Goal: Task Accomplishment & Management: Use online tool/utility

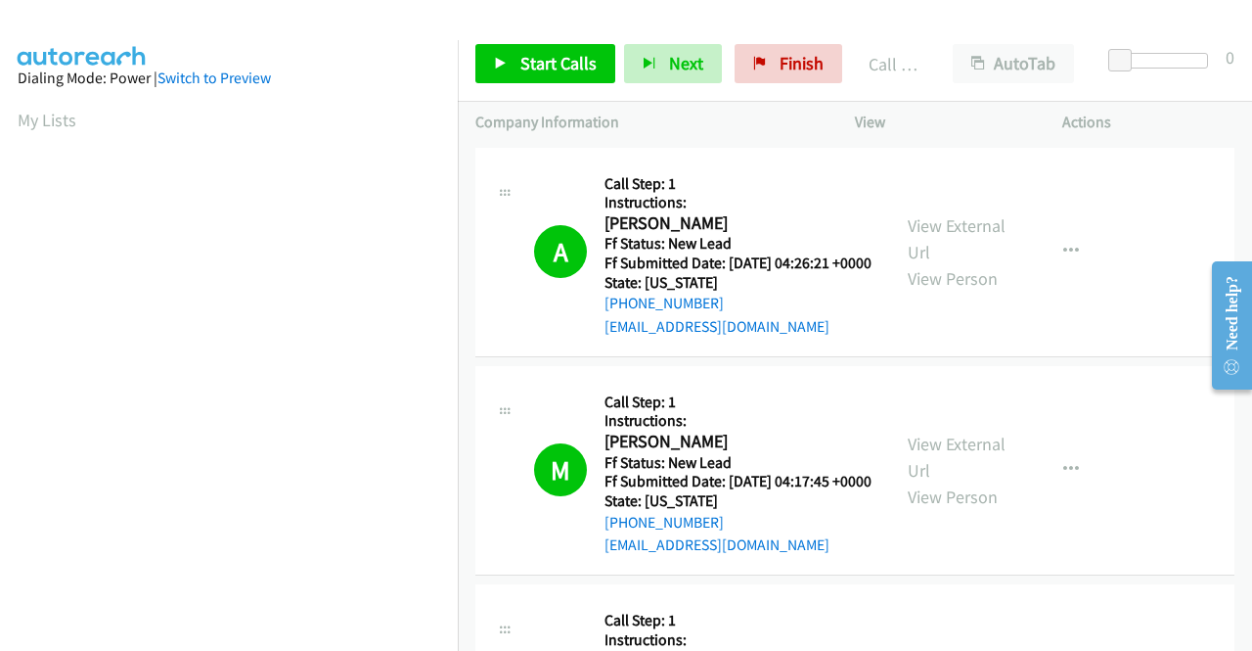
scroll to position [446, 0]
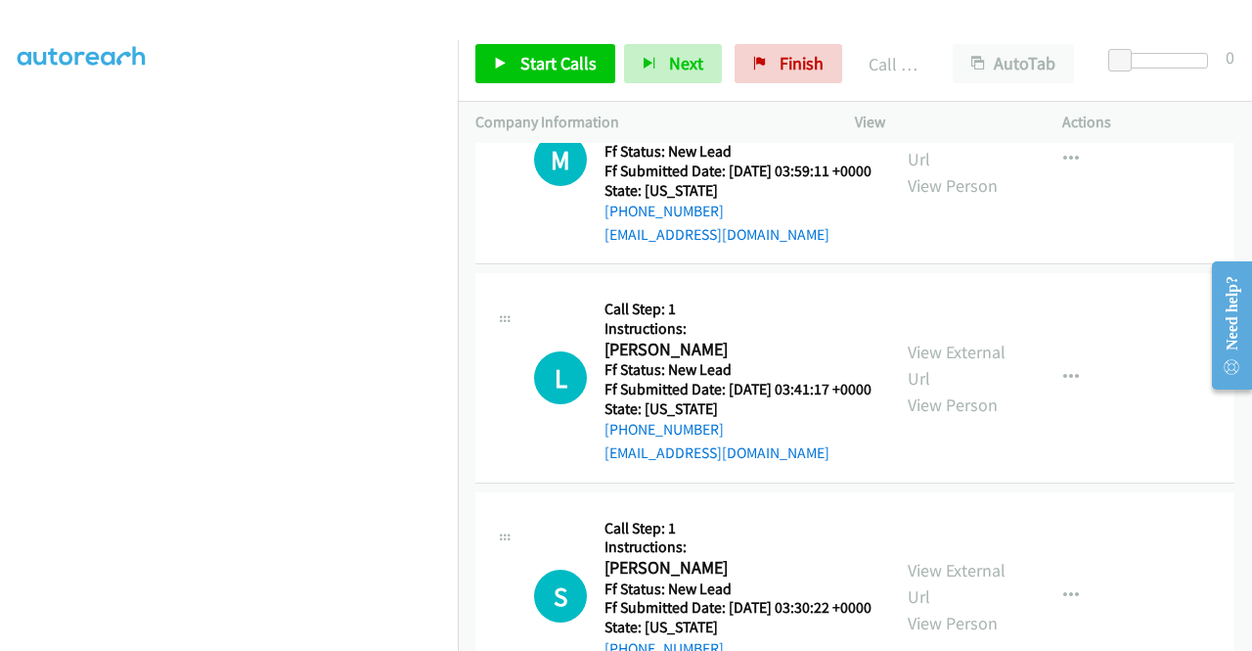
click at [1172, 113] on p "Actions" at bounding box center [1149, 122] width 172 height 23
click at [696, 25] on link "Call was successful?" at bounding box center [670, 16] width 131 height 19
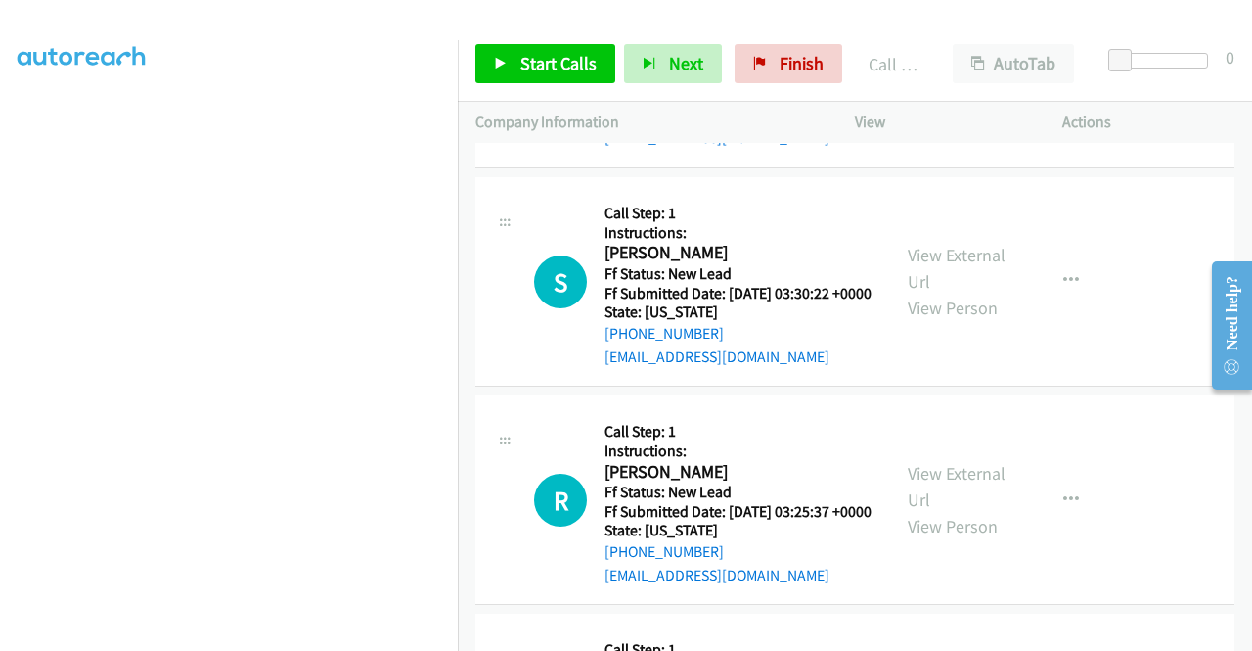
scroll to position [7089, 0]
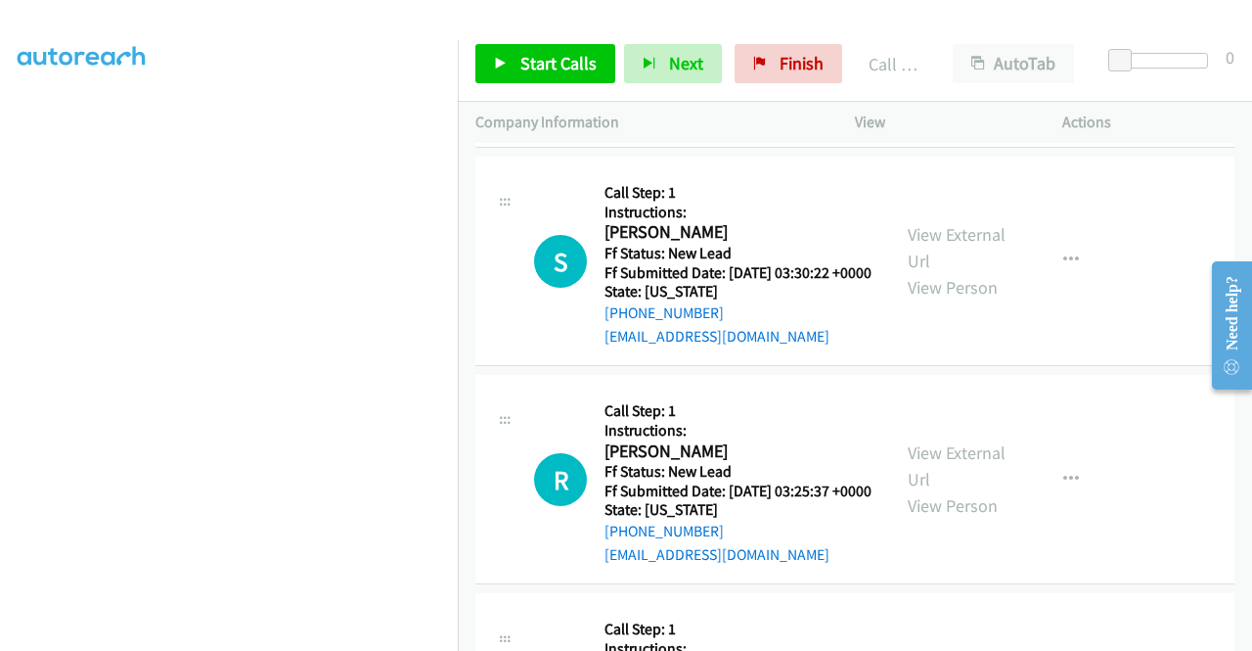
click at [1169, 125] on p "Actions" at bounding box center [1149, 122] width 172 height 23
click at [813, 63] on span "Finish" at bounding box center [802, 63] width 44 height 23
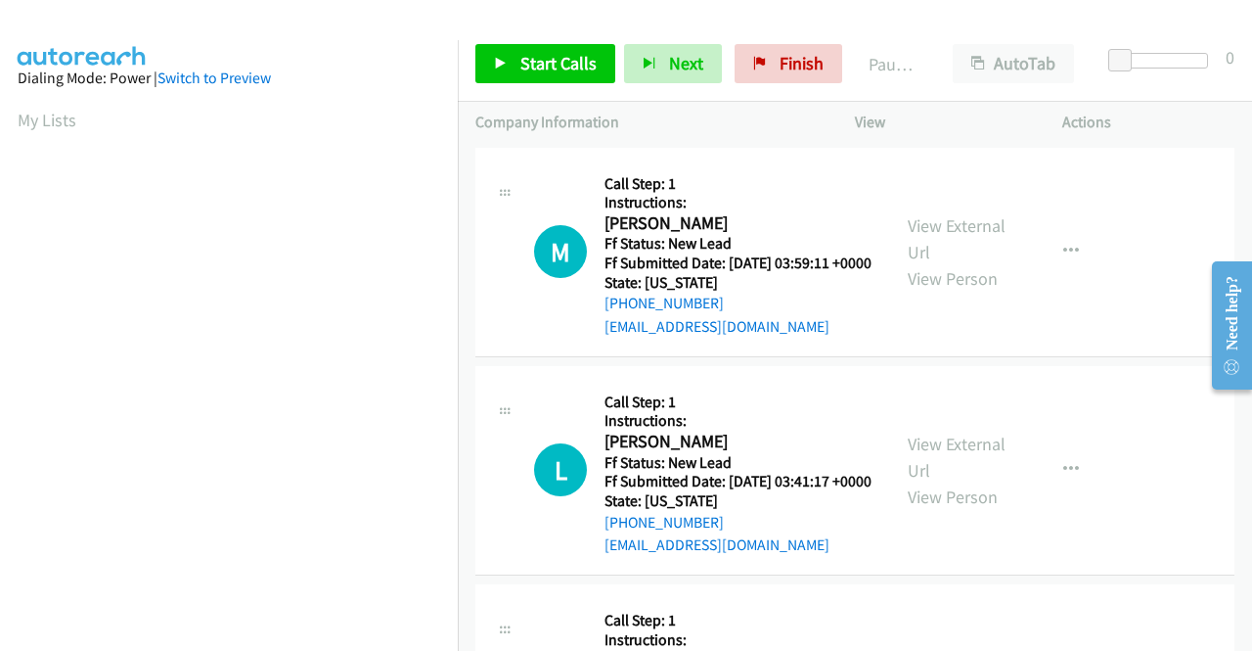
click at [1171, 107] on div "Actions" at bounding box center [1148, 122] width 207 height 41
drag, startPoint x: 466, startPoint y: 572, endPoint x: 654, endPoint y: 639, distance: 199.3
click at [466, 572] on td "L Callback Scheduled Call Step: 1 Instructions: Laura Pinedo America/Chicago Ff…" at bounding box center [855, 470] width 794 height 218
click at [943, 234] on link "View External Url" at bounding box center [957, 238] width 98 height 49
click at [976, 473] on link "View External Url" at bounding box center [957, 456] width 98 height 49
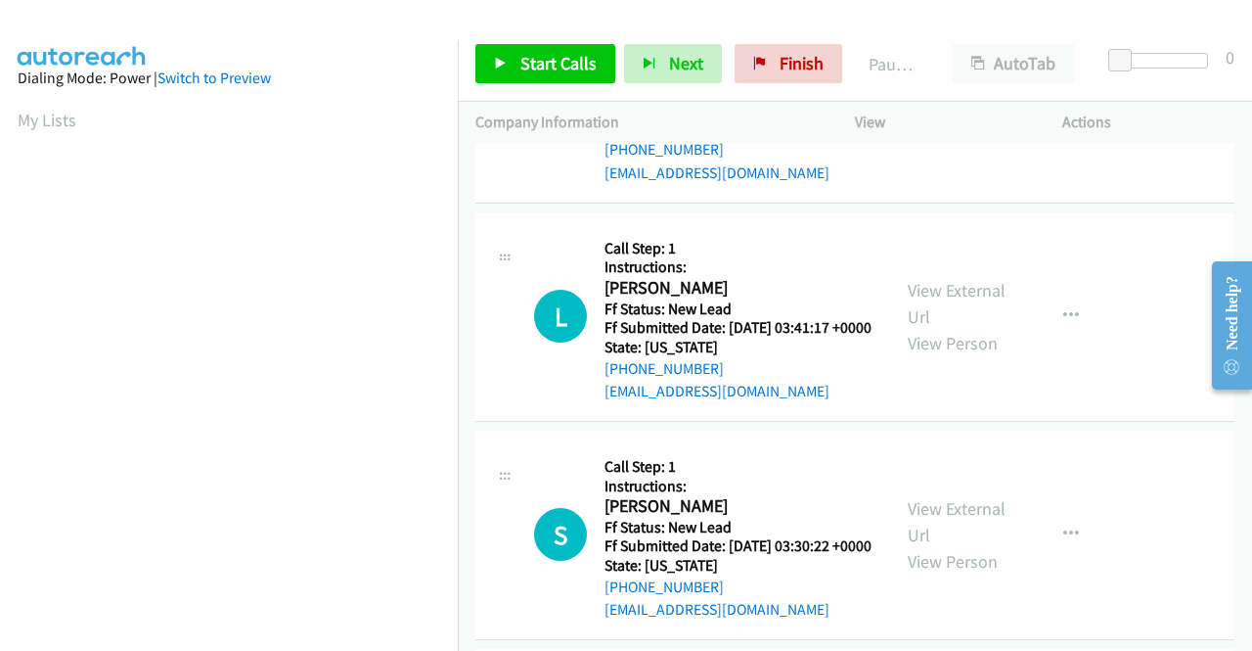
scroll to position [196, 0]
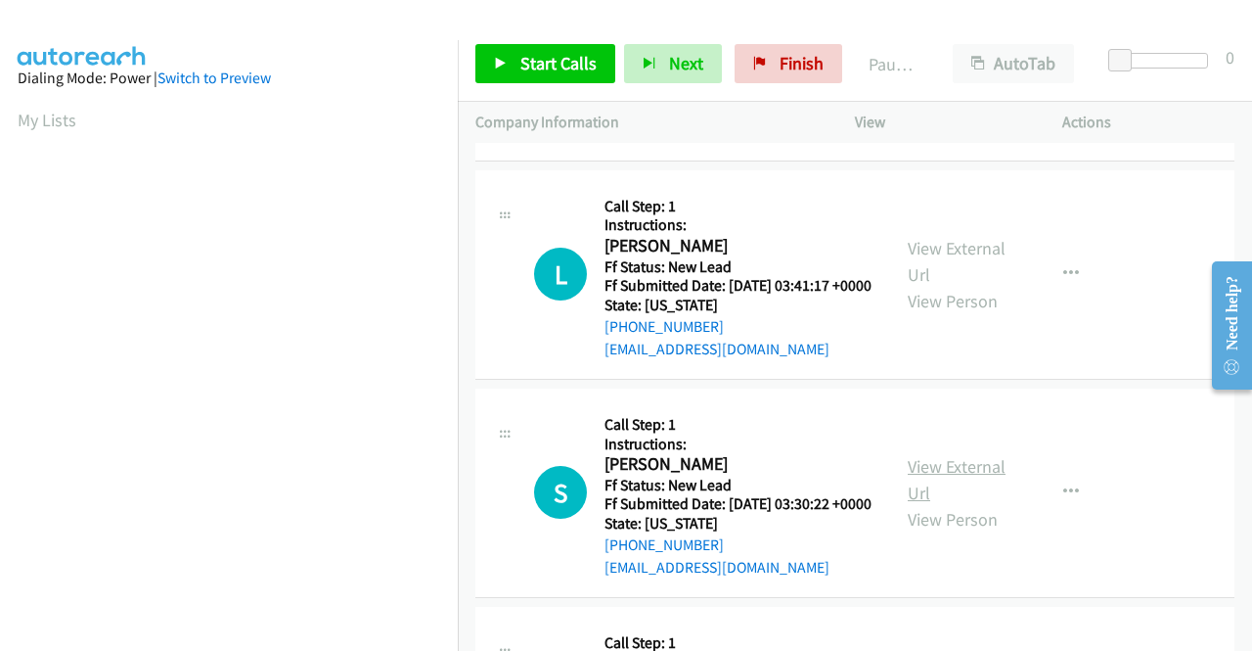
click at [962, 504] on link "View External Url" at bounding box center [957, 479] width 98 height 49
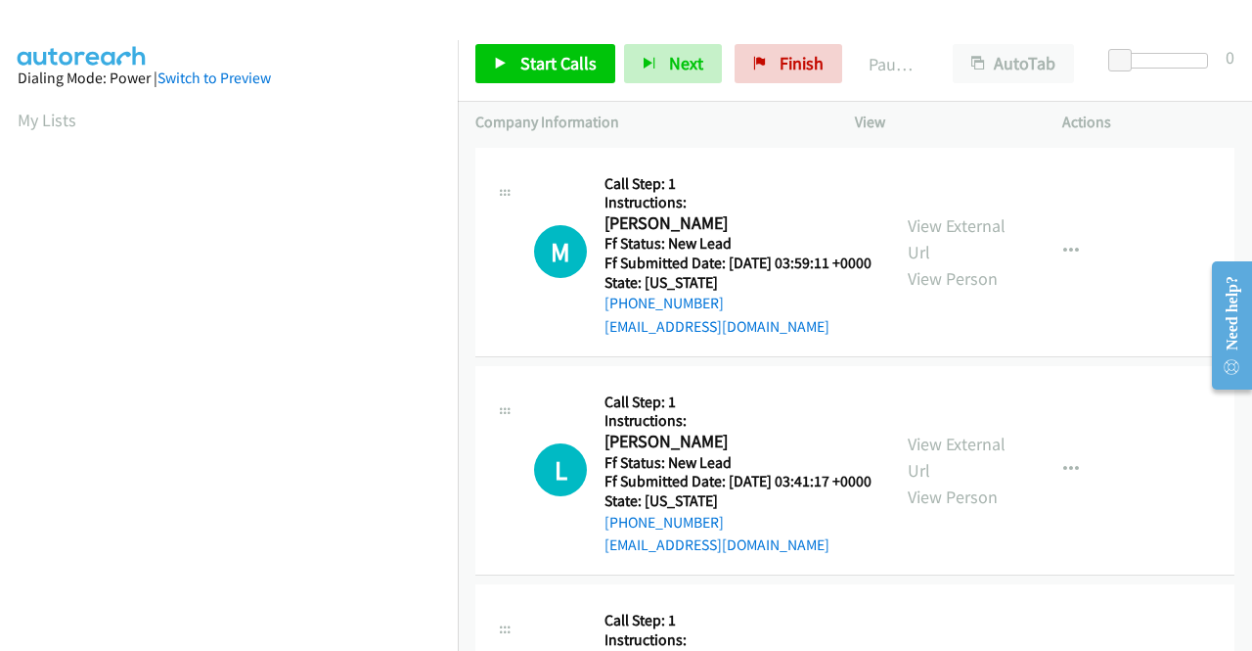
scroll to position [391, 0]
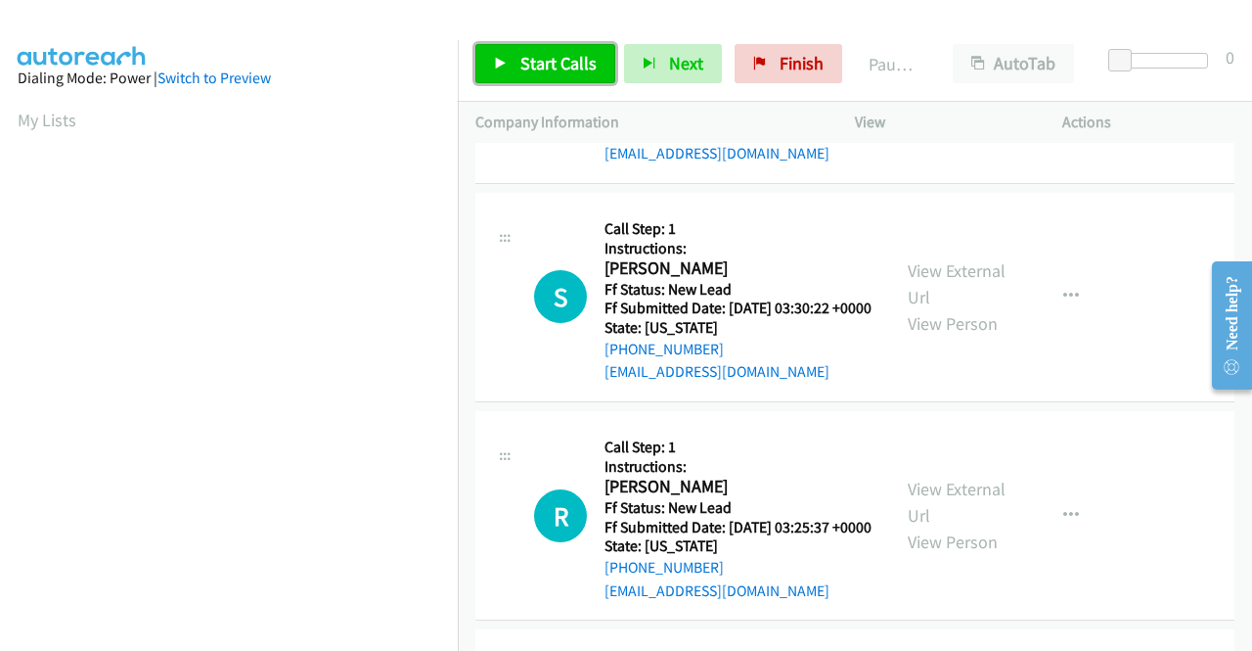
click at [557, 74] on link "Start Calls" at bounding box center [545, 63] width 140 height 39
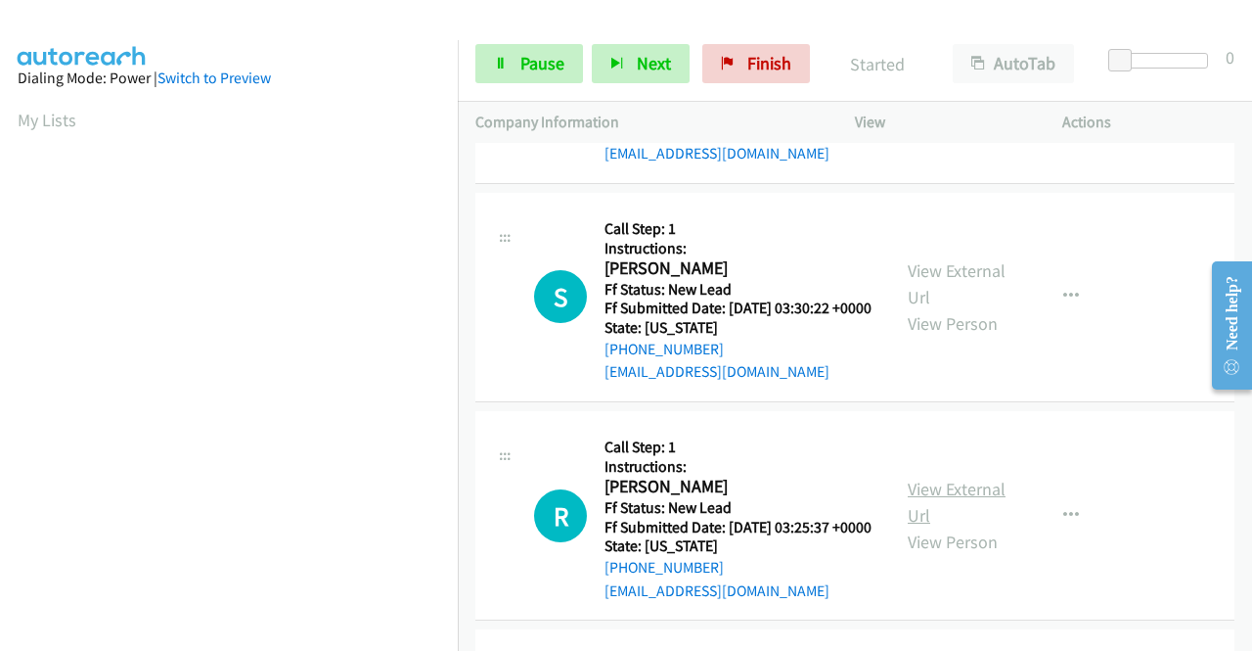
click at [955, 526] on link "View External Url" at bounding box center [957, 501] width 98 height 49
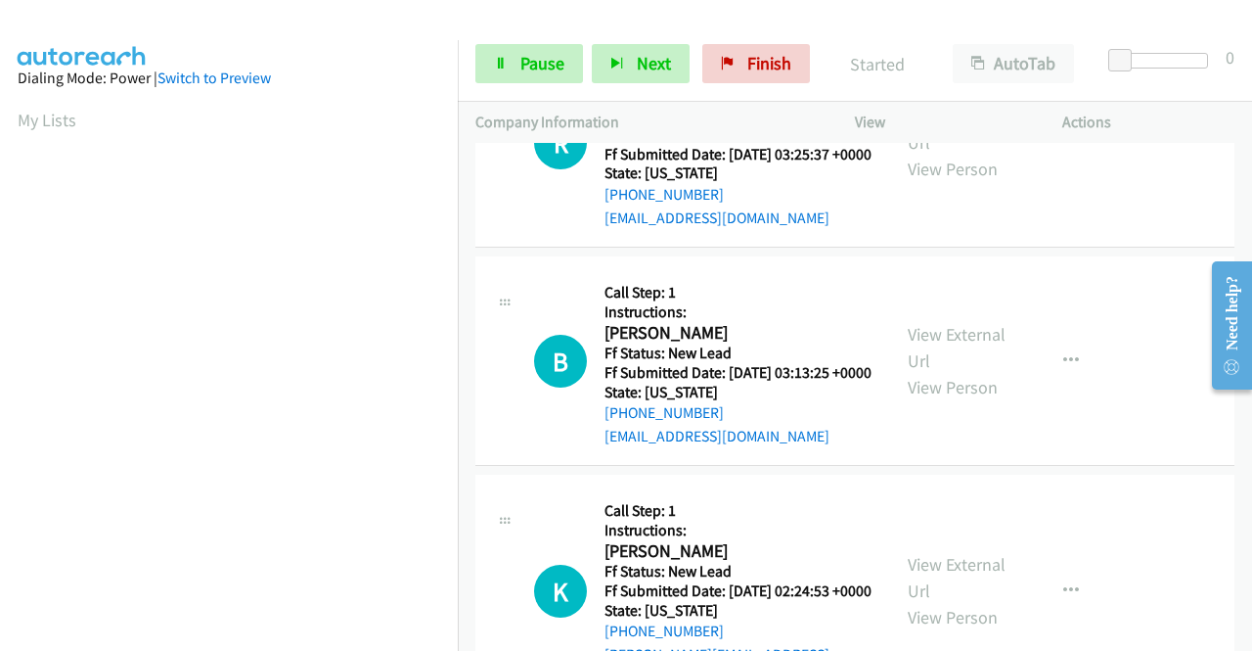
scroll to position [783, 0]
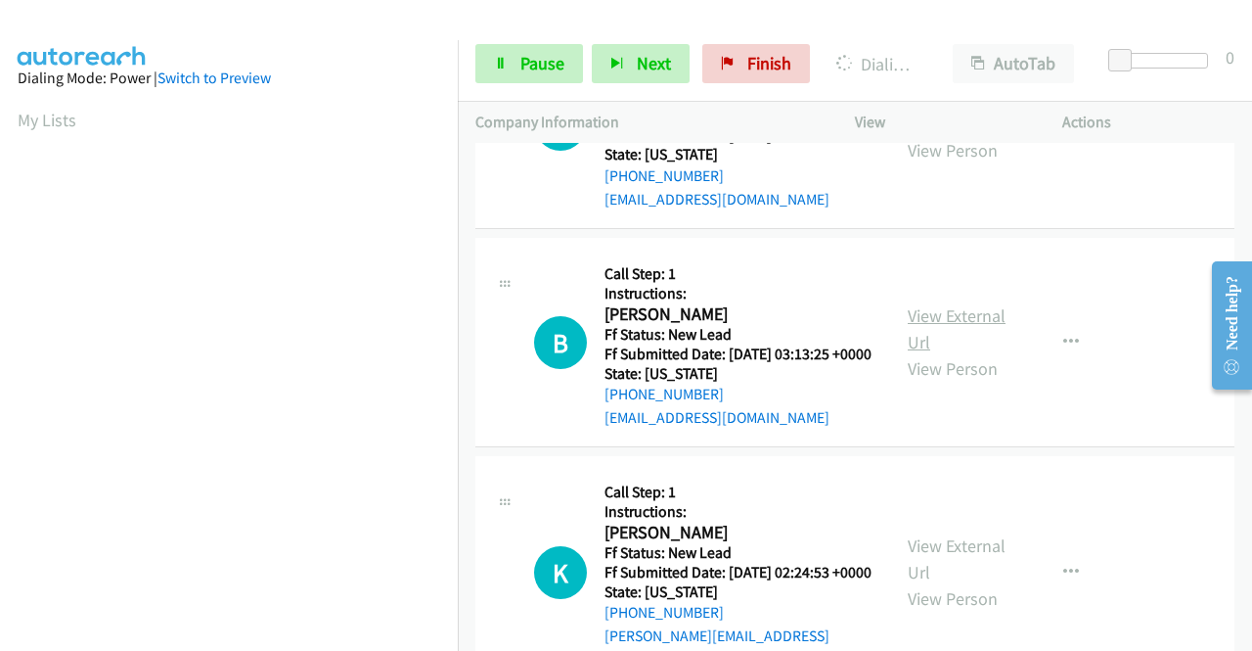
click at [957, 353] on link "View External Url" at bounding box center [957, 328] width 98 height 49
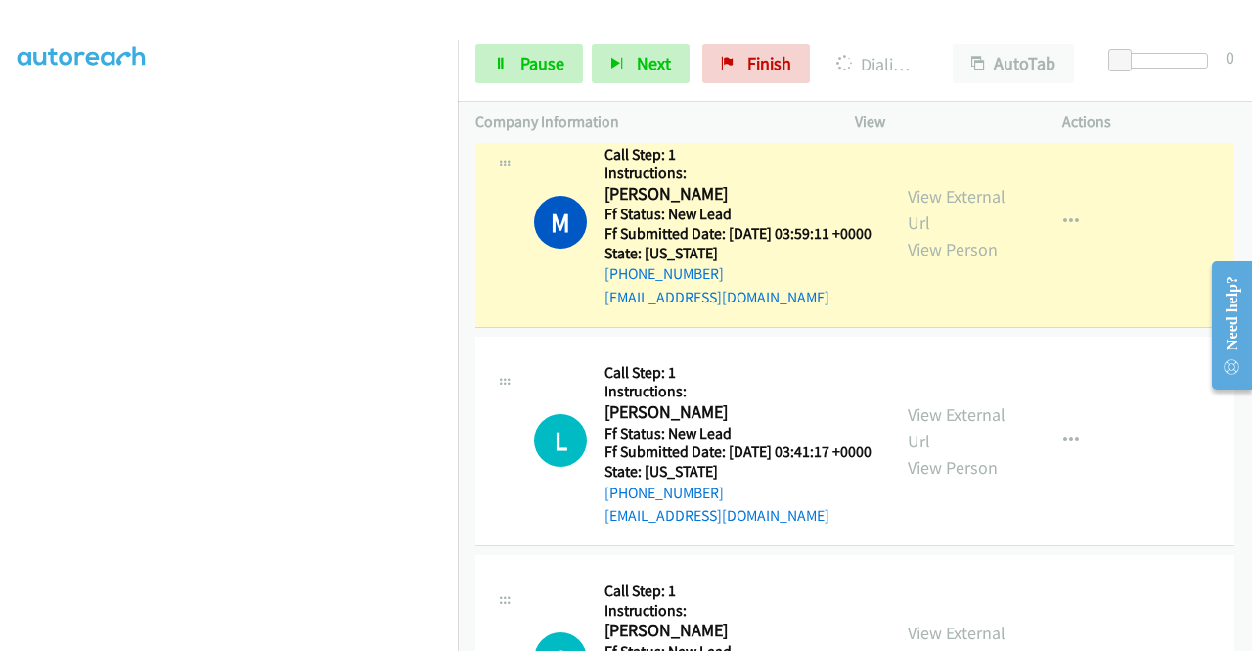
scroll to position [0, 0]
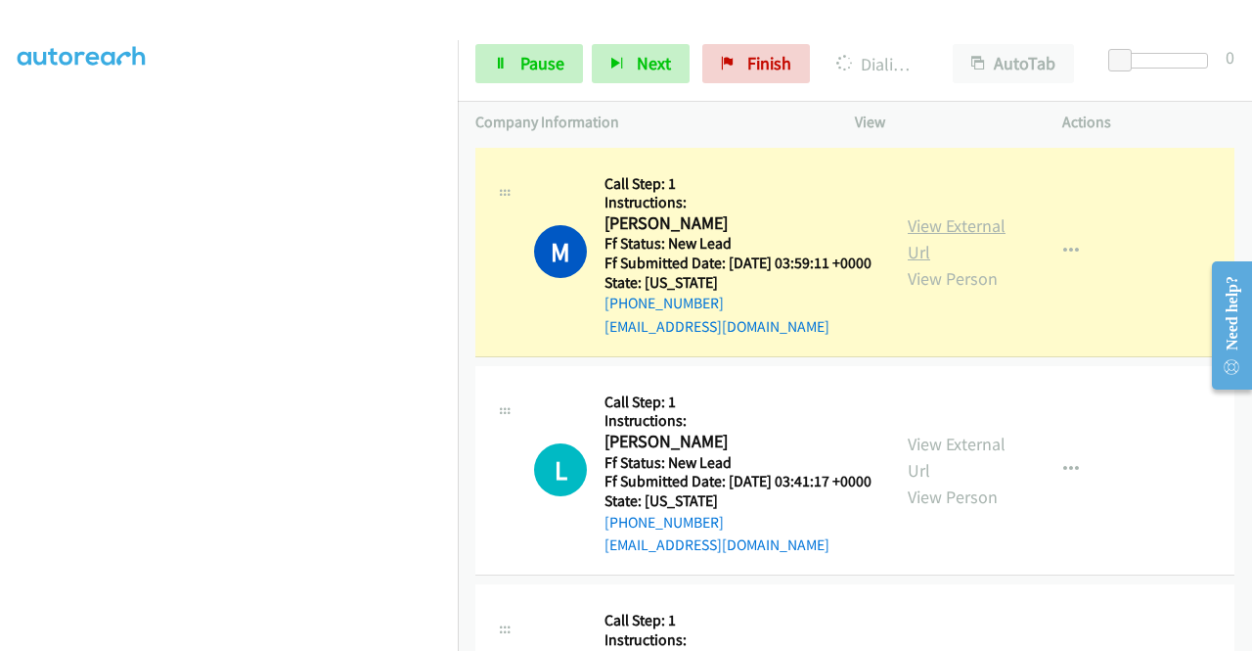
click at [945, 230] on link "View External Url" at bounding box center [957, 238] width 98 height 49
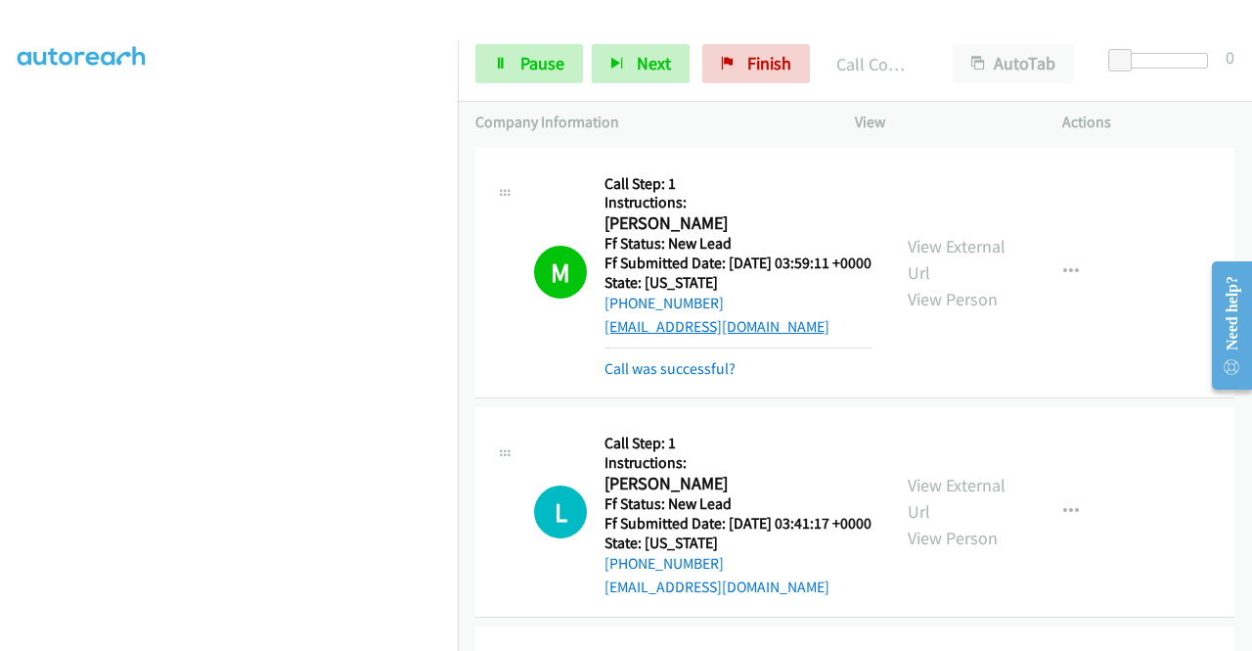
drag, startPoint x: 727, startPoint y: 392, endPoint x: 754, endPoint y: 354, distance: 47.0
click at [727, 378] on link "Call was successful?" at bounding box center [670, 368] width 131 height 19
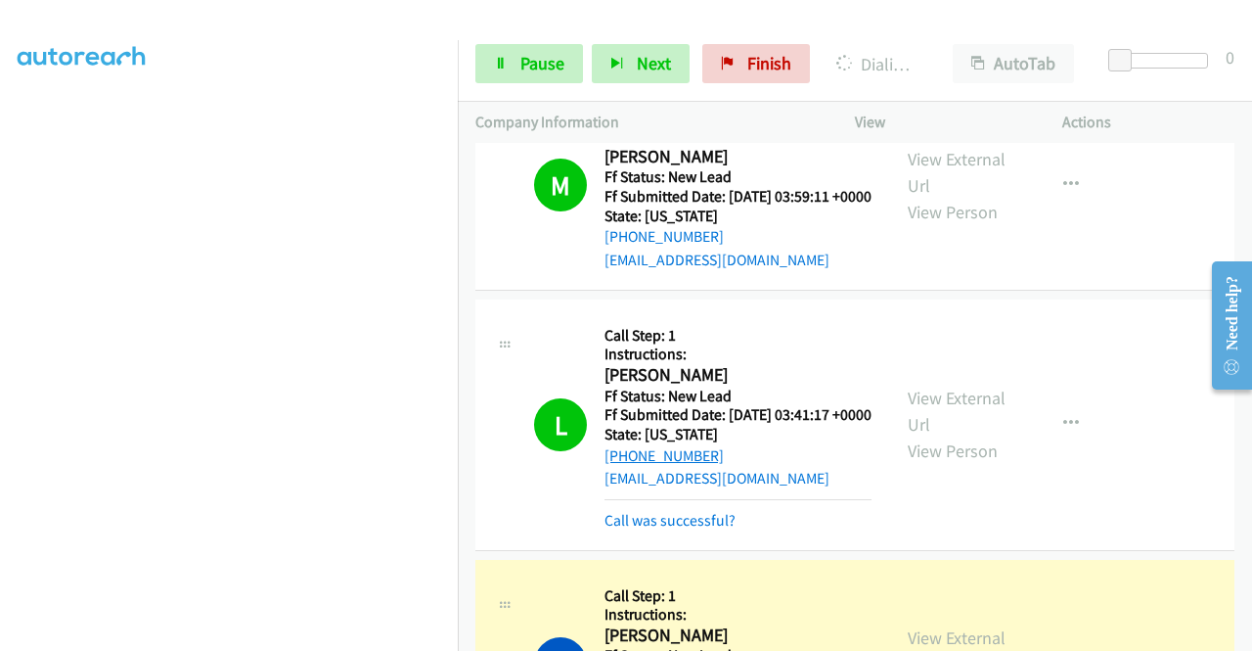
scroll to position [98, 0]
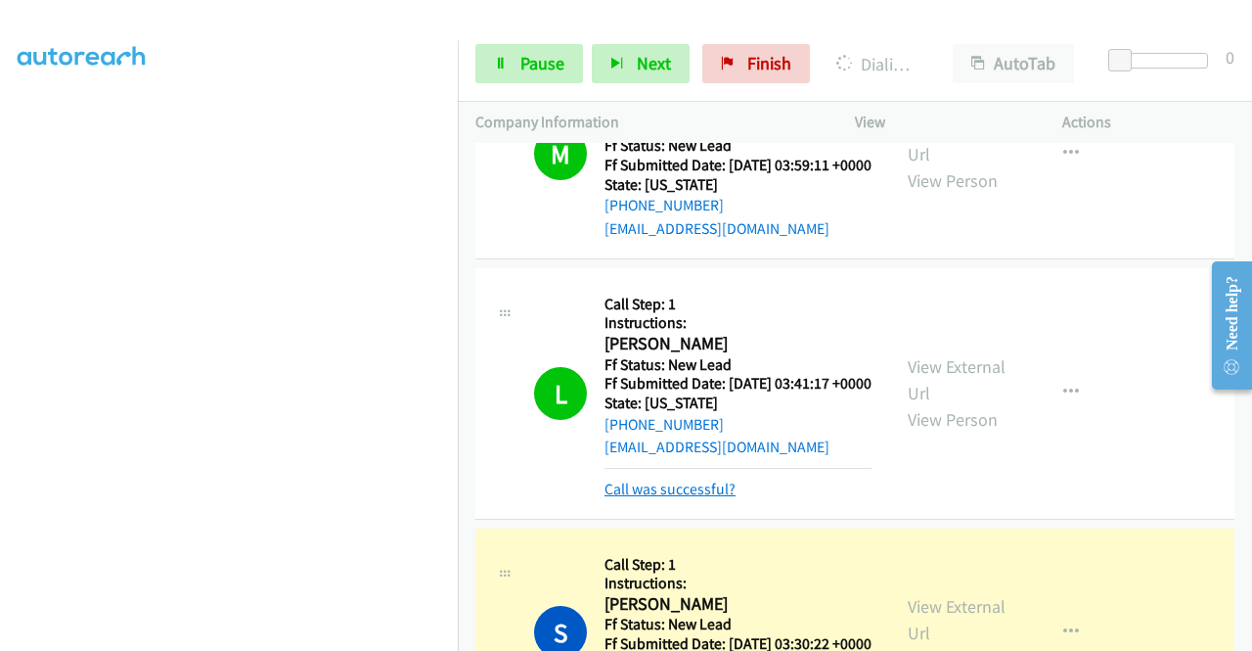
click at [656, 498] on link "Call was successful?" at bounding box center [670, 488] width 131 height 19
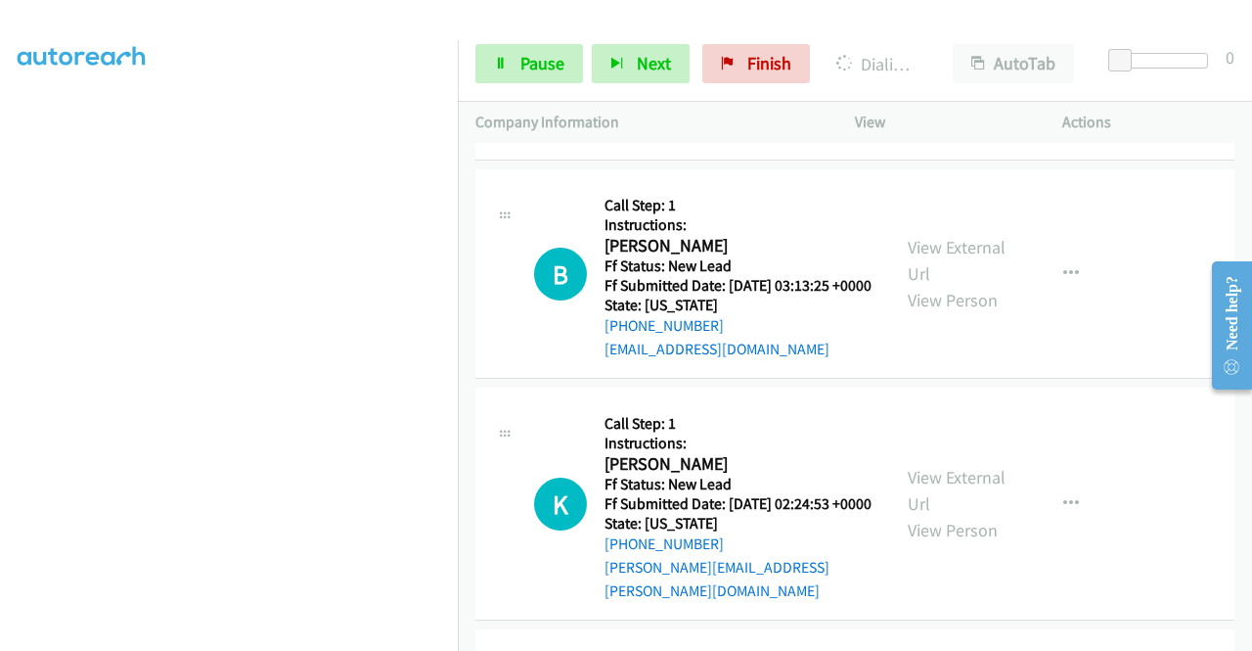
scroll to position [881, 0]
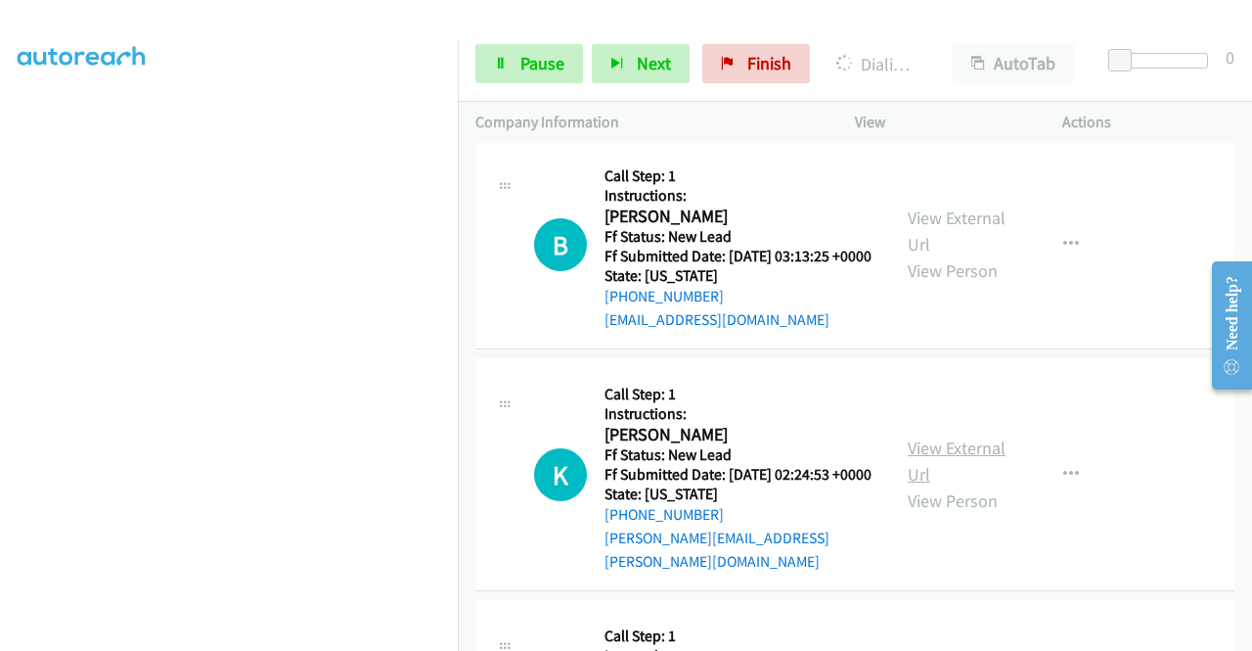
click at [957, 485] on link "View External Url" at bounding box center [957, 460] width 98 height 49
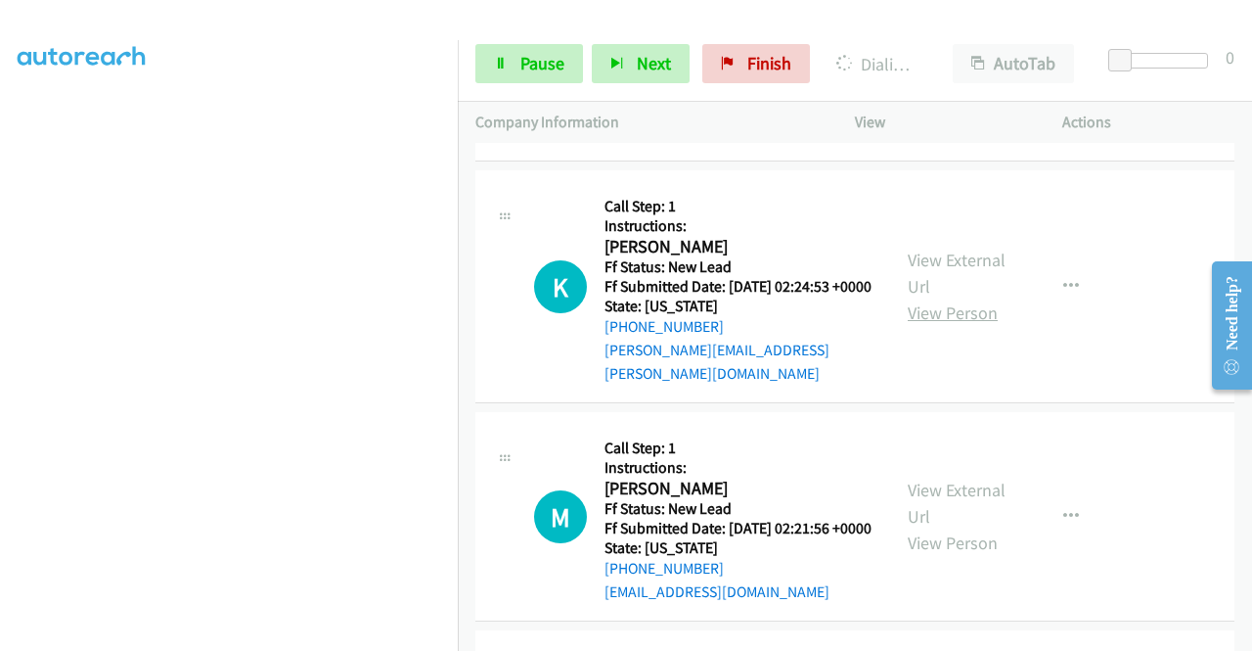
scroll to position [1174, 0]
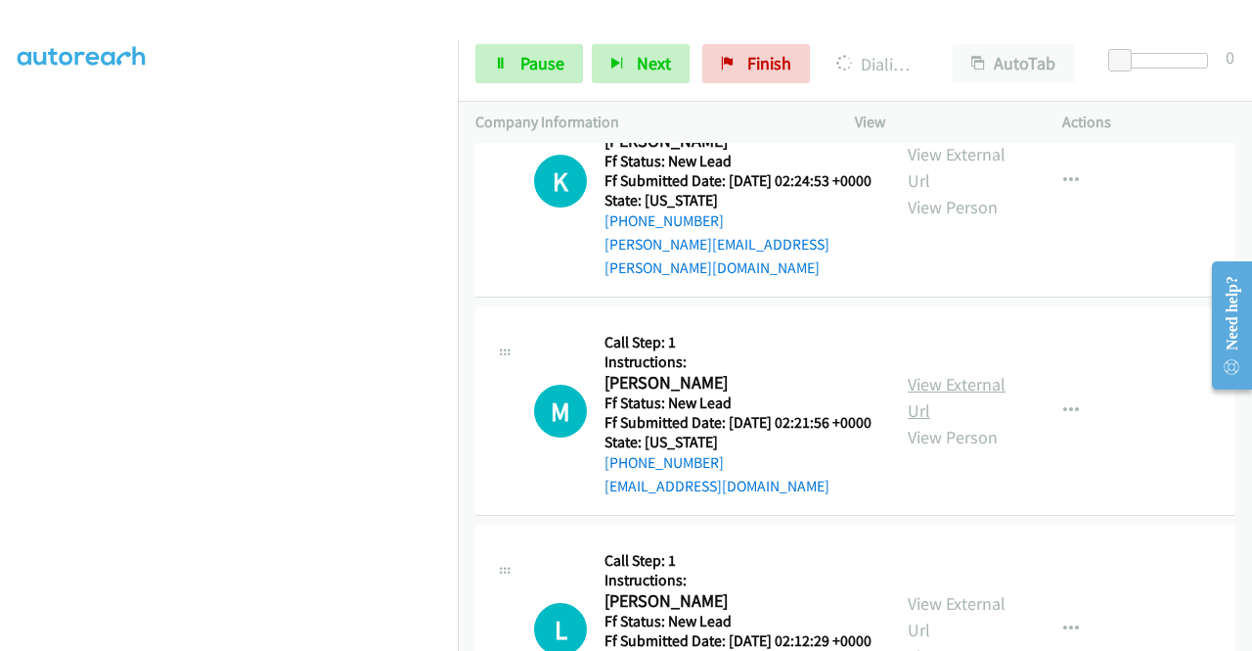
click at [957, 422] on link "View External Url" at bounding box center [957, 397] width 98 height 49
drag, startPoint x: 528, startPoint y: 57, endPoint x: 455, endPoint y: 97, distance: 83.6
click at [528, 57] on span "Pause" at bounding box center [542, 63] width 44 height 23
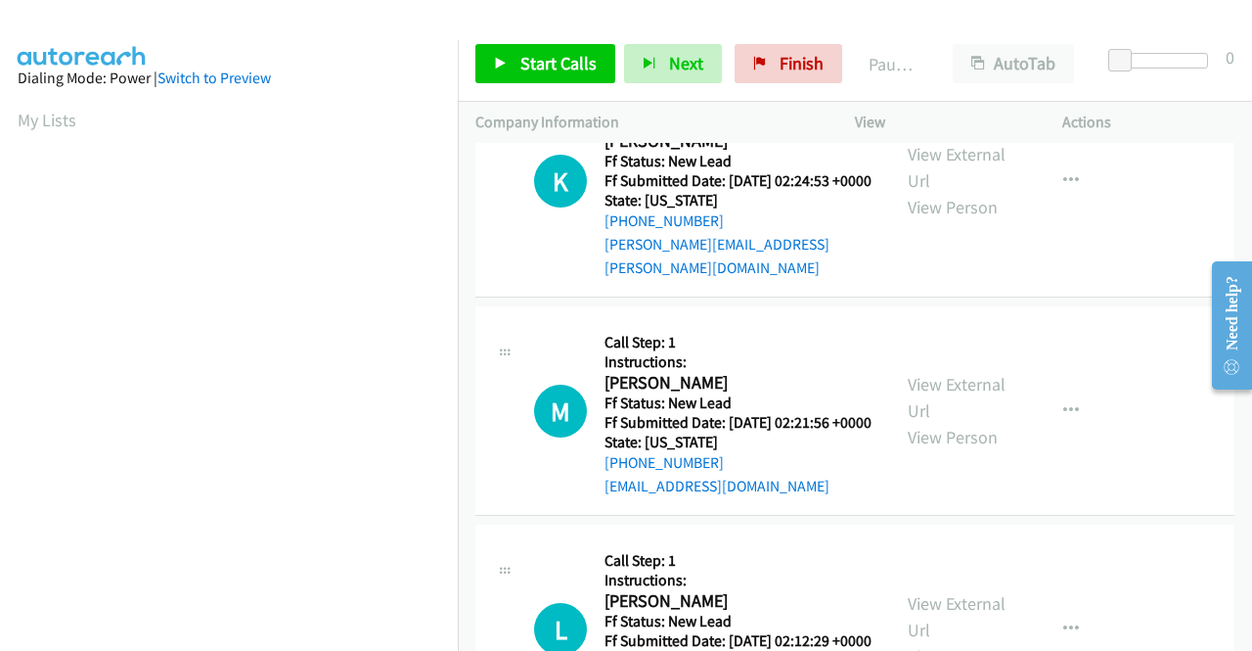
drag, startPoint x: 513, startPoint y: 28, endPoint x: 485, endPoint y: 16, distance: 30.2
click at [511, 26] on div "Start Calls Pause Next Finish Paused AutoTab AutoTab 0" at bounding box center [855, 63] width 794 height 75
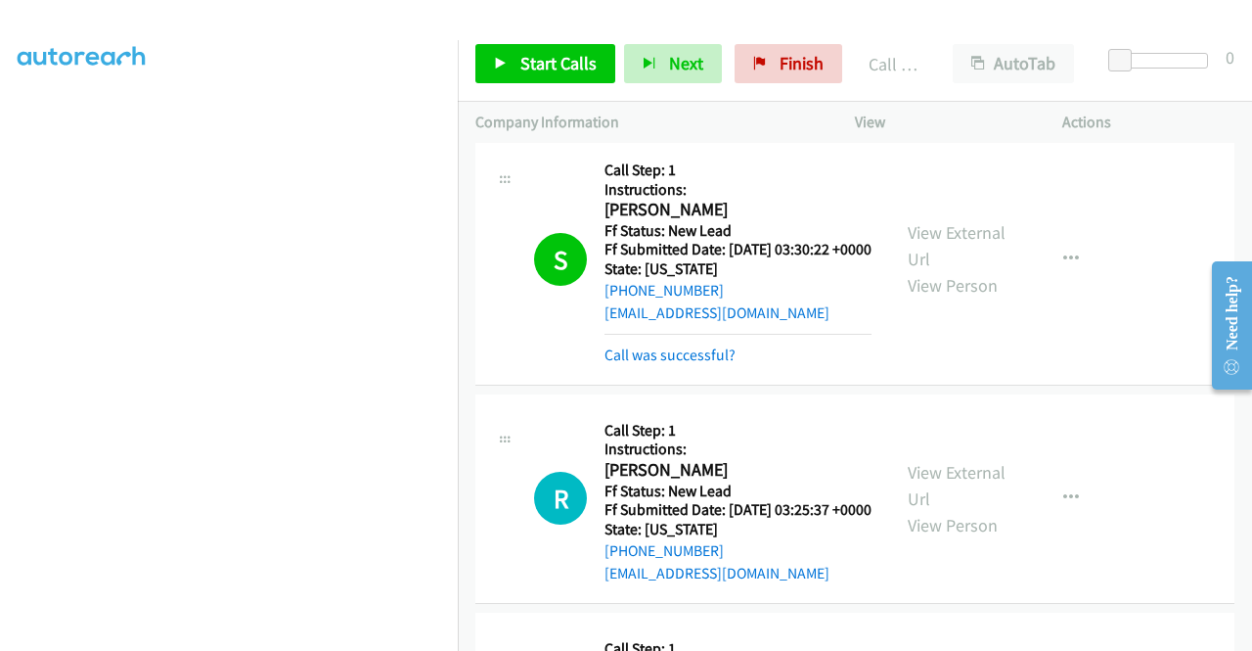
scroll to position [335, 0]
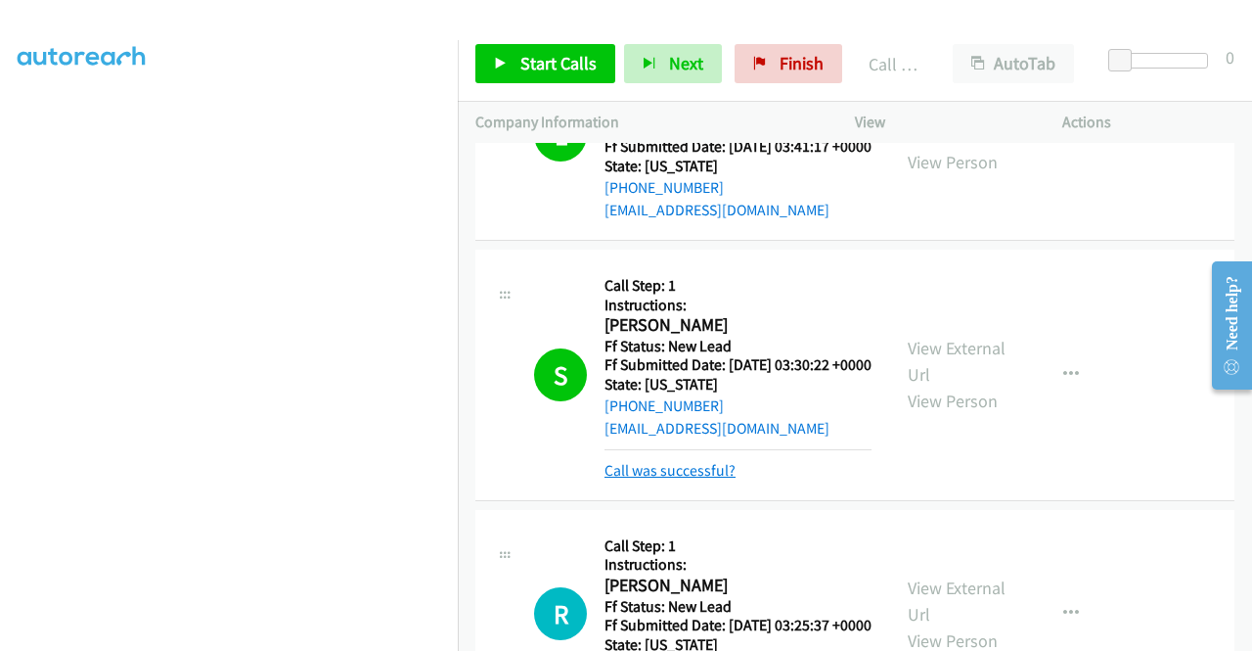
click at [687, 479] on link "Call was successful?" at bounding box center [670, 470] width 131 height 19
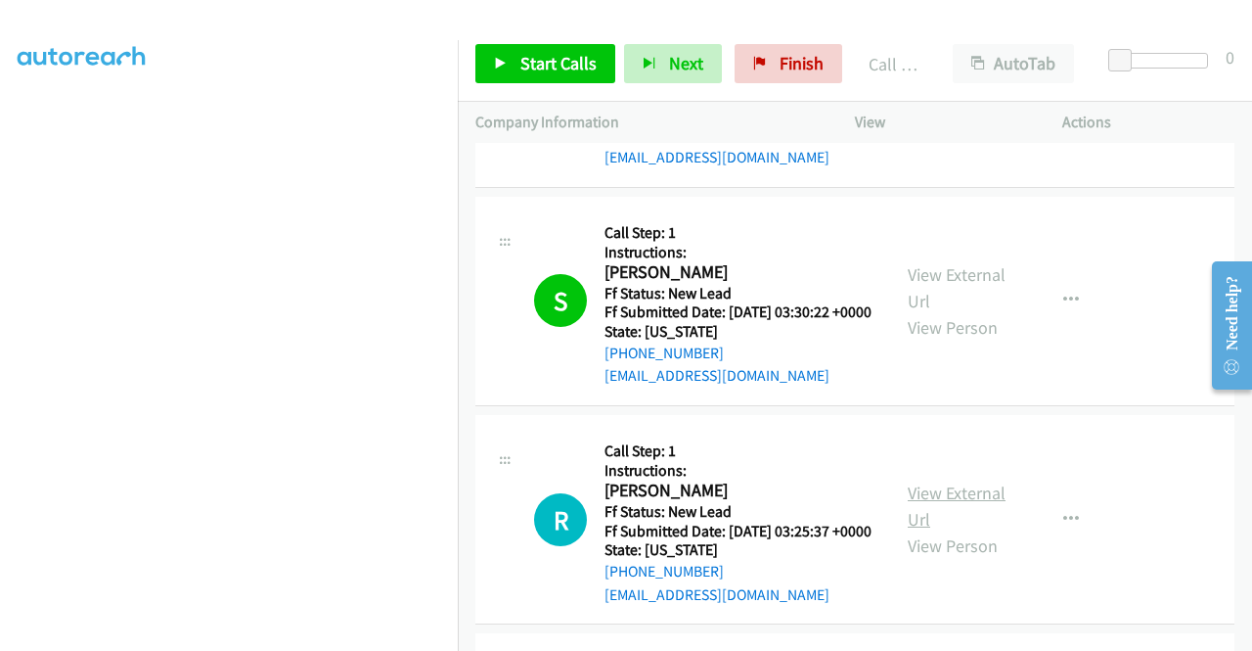
scroll to position [432, 0]
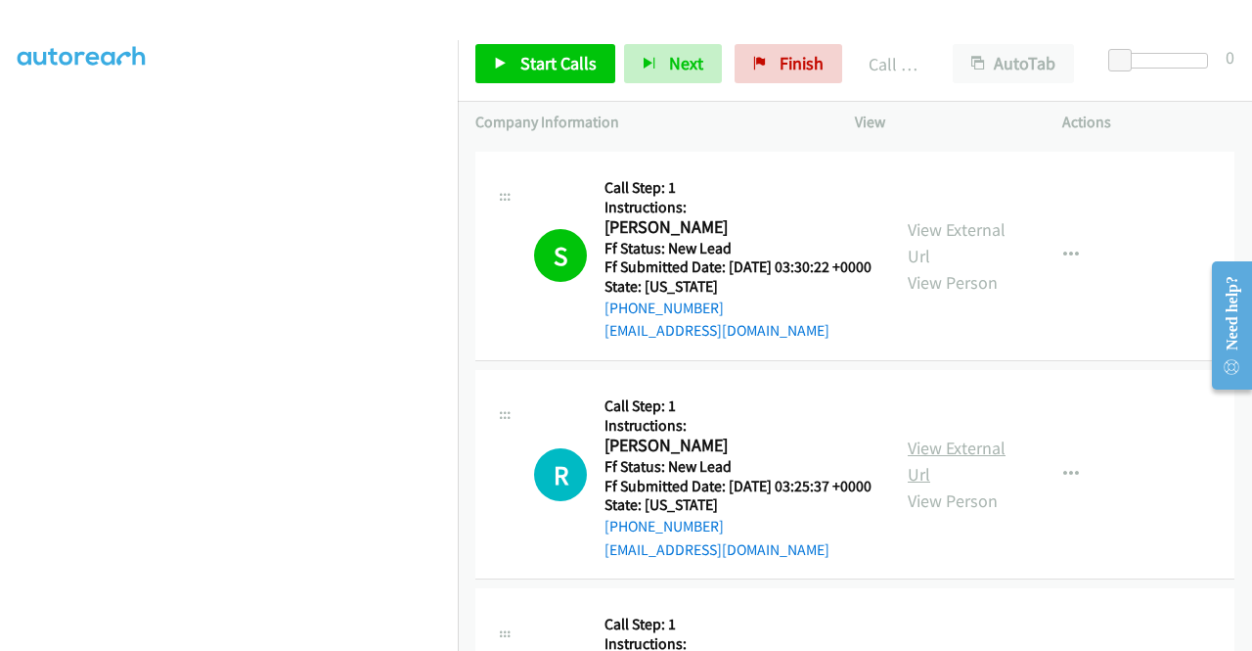
click at [986, 485] on link "View External Url" at bounding box center [957, 460] width 98 height 49
click at [503, 69] on icon at bounding box center [501, 65] width 14 height 14
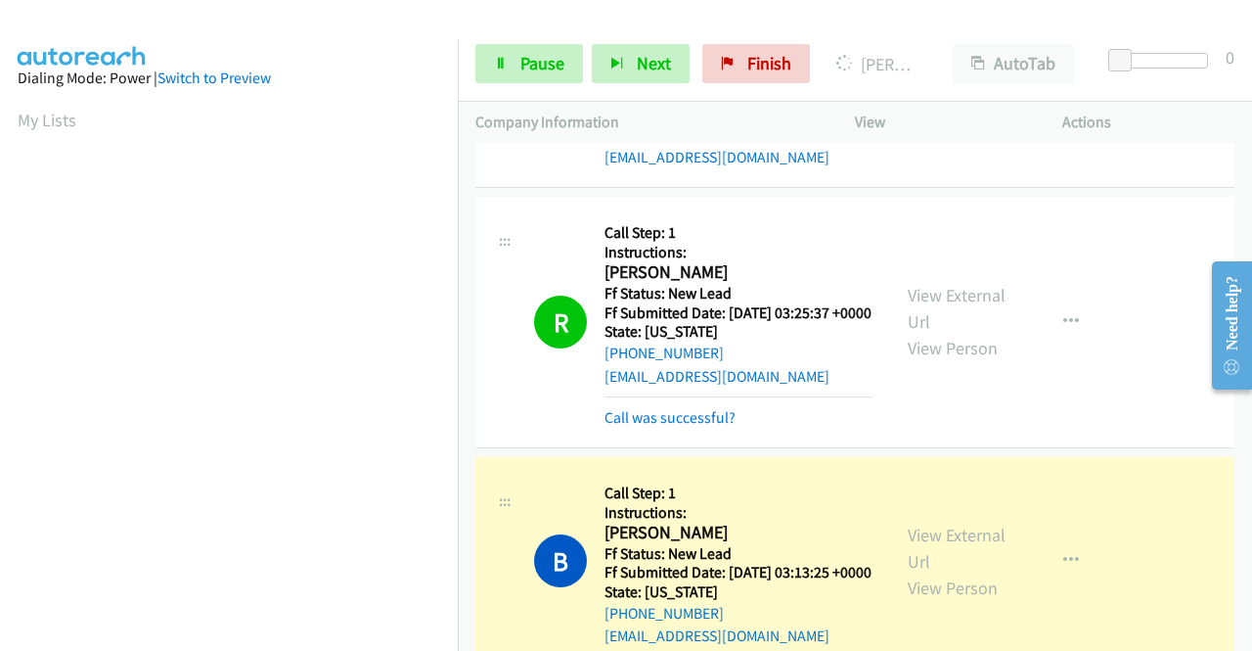
scroll to position [824, 0]
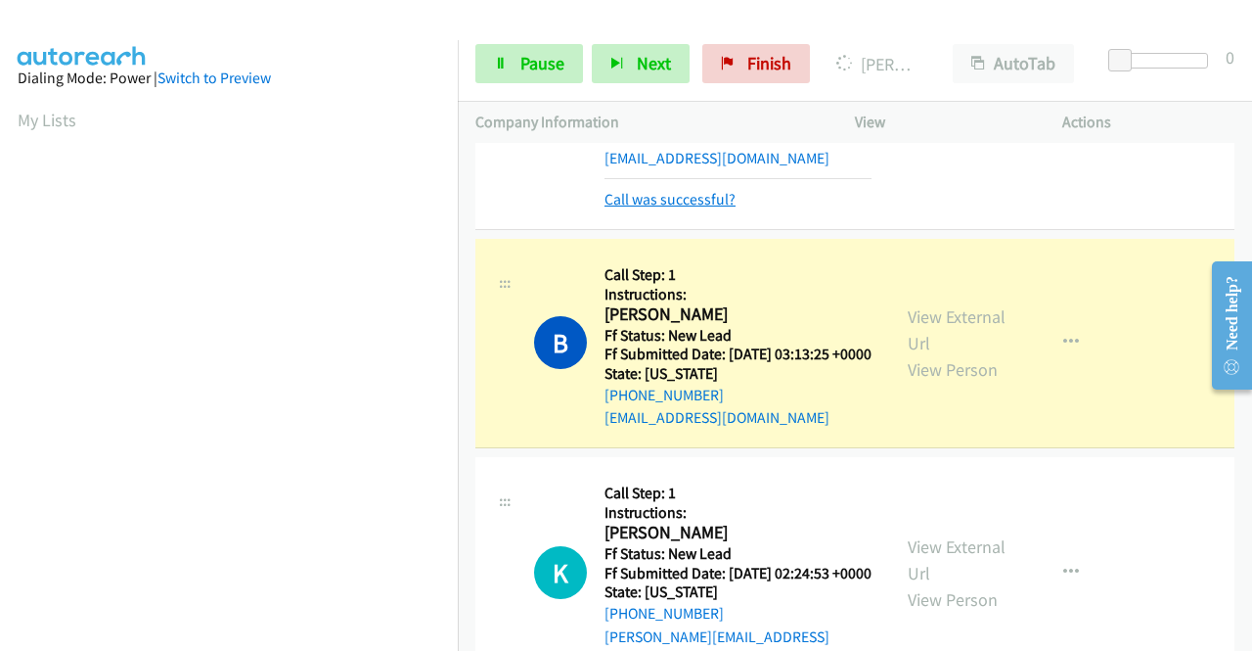
click at [700, 208] on link "Call was successful?" at bounding box center [670, 199] width 131 height 19
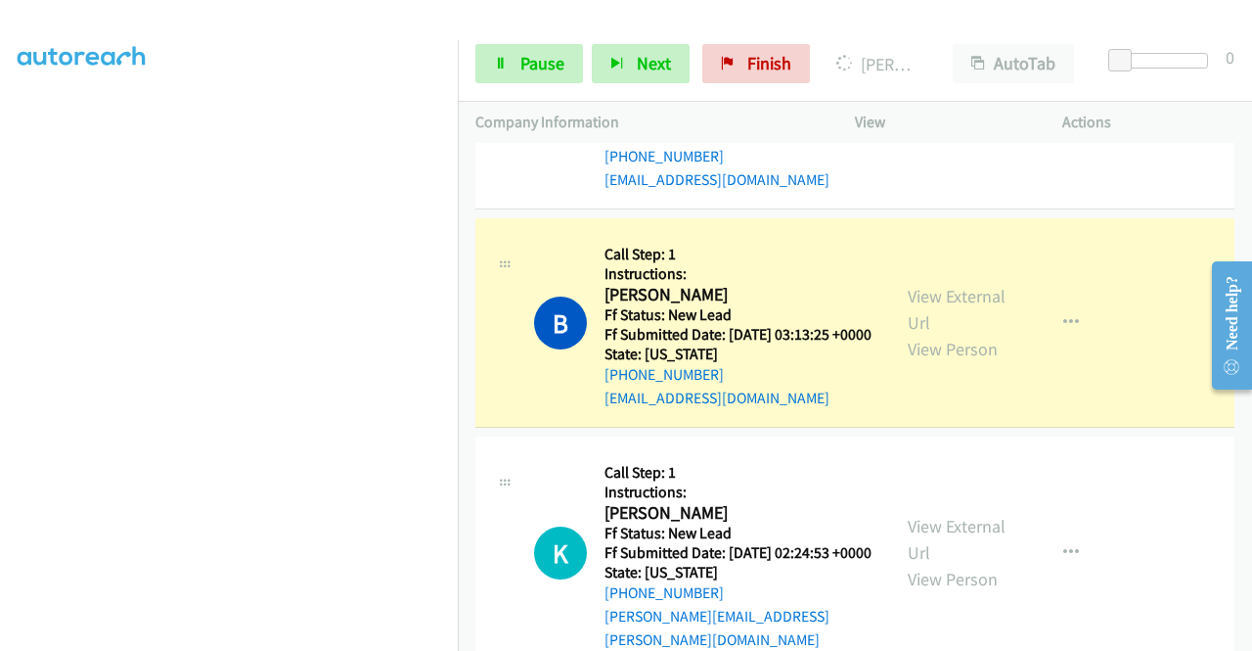
scroll to position [0, 0]
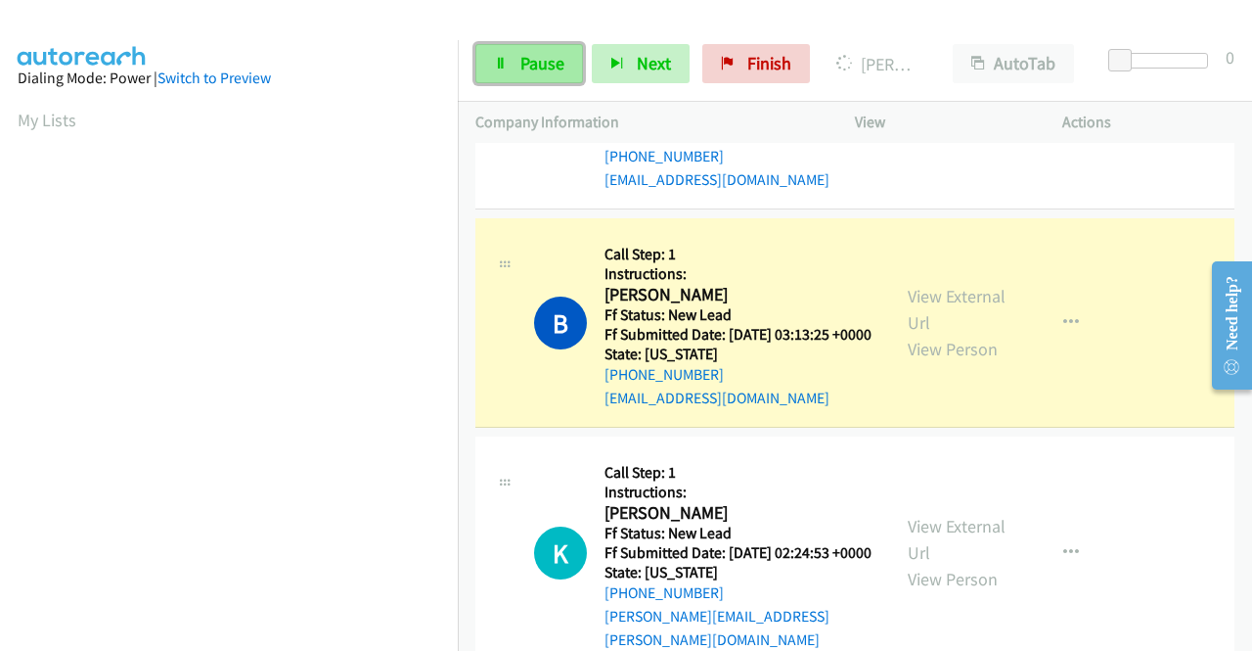
click at [546, 55] on span "Pause" at bounding box center [542, 63] width 44 height 23
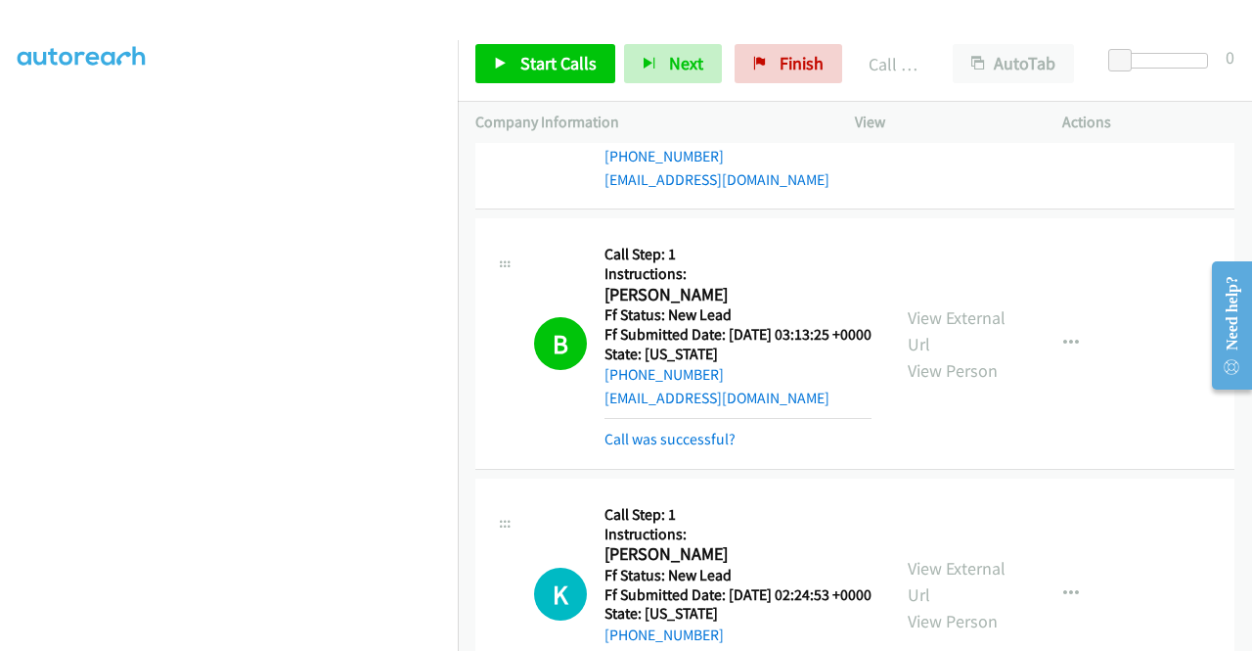
scroll to position [998, 0]
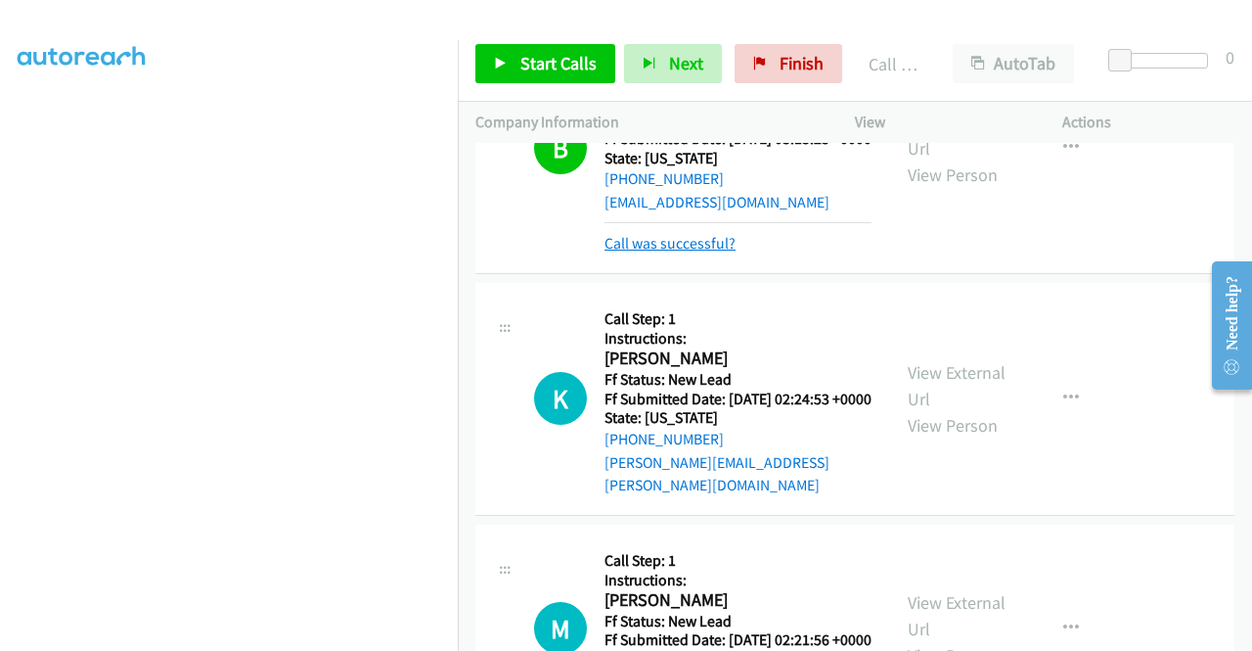
click at [721, 252] on link "Call was successful?" at bounding box center [670, 243] width 131 height 19
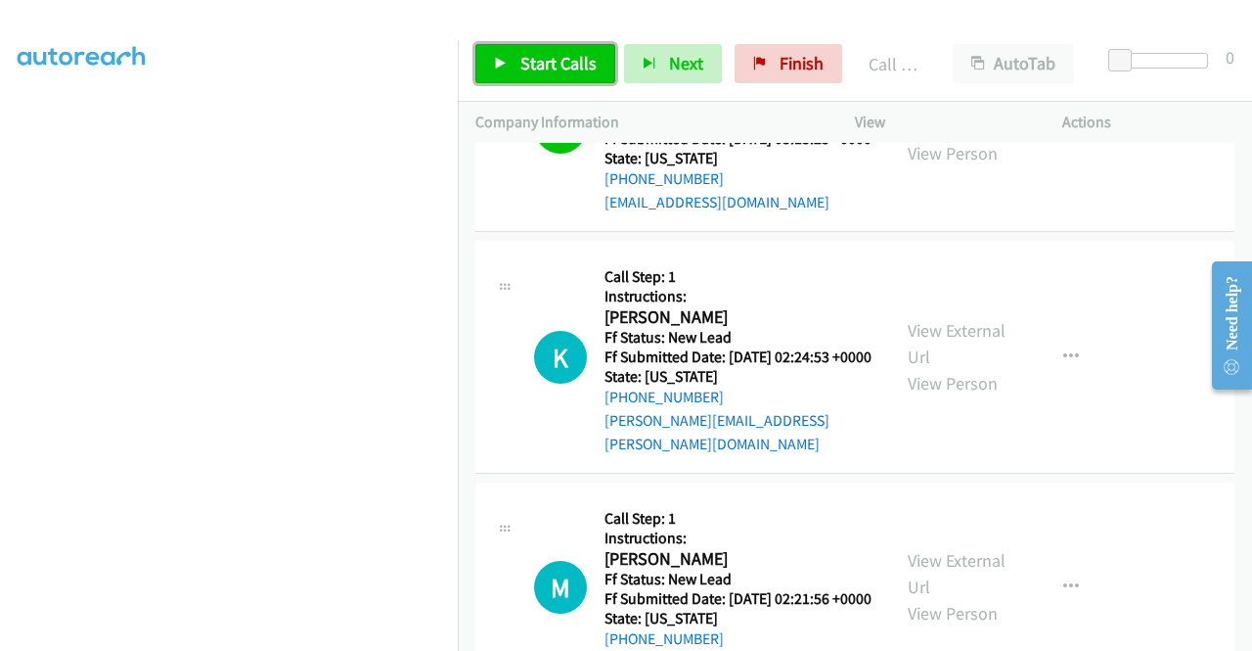
click at [549, 60] on span "Start Calls" at bounding box center [558, 63] width 76 height 23
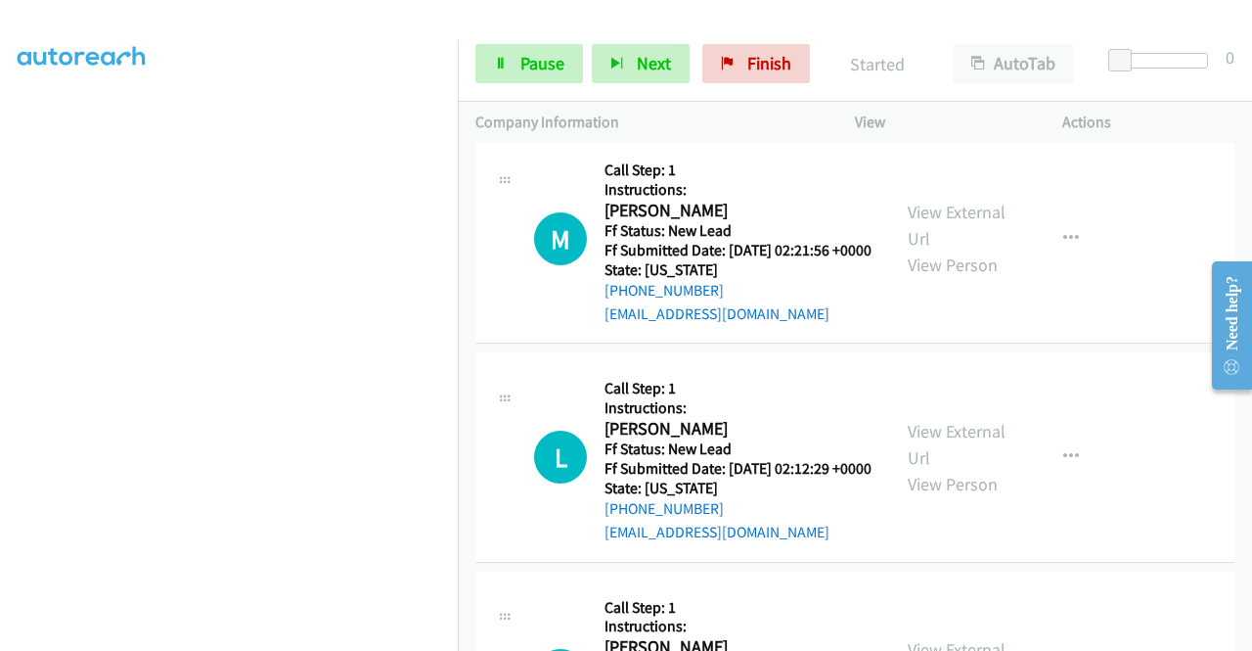
scroll to position [1389, 0]
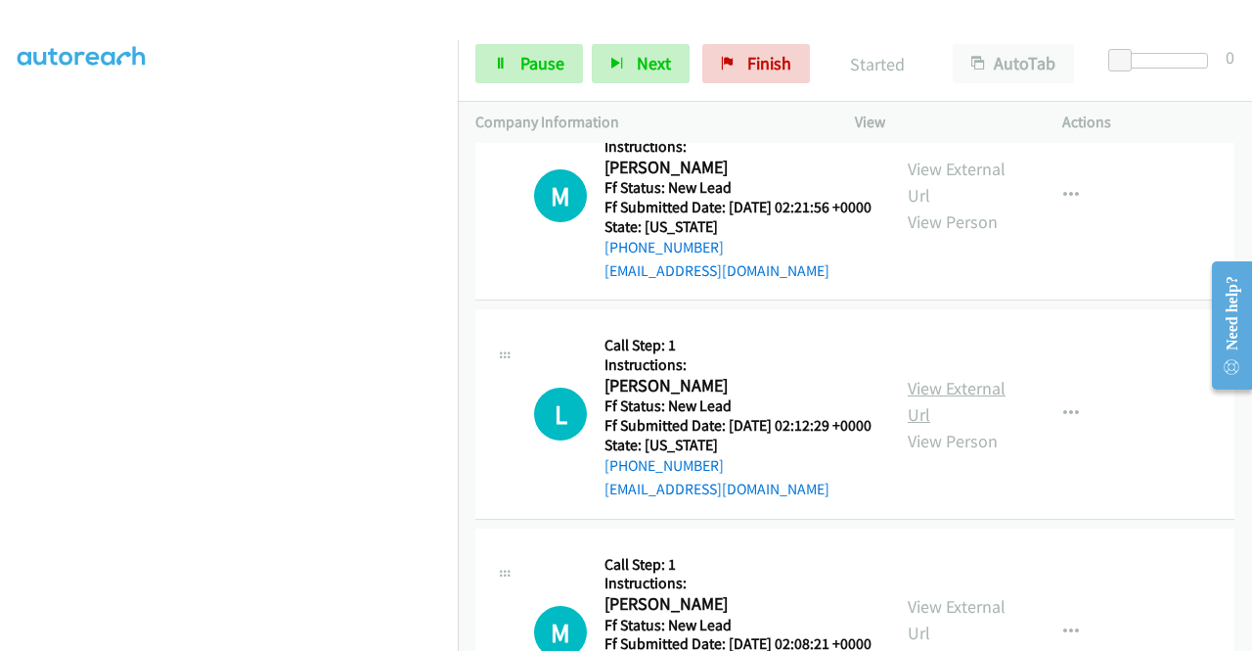
click at [961, 426] on link "View External Url" at bounding box center [957, 401] width 98 height 49
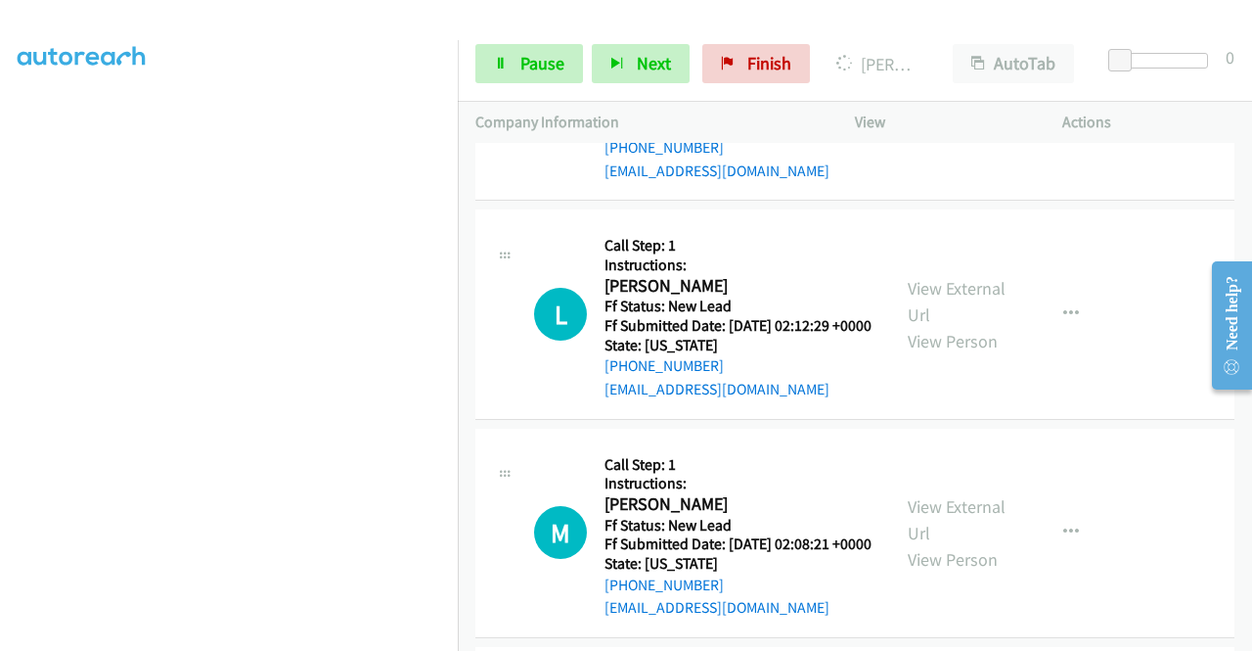
scroll to position [1585, 0]
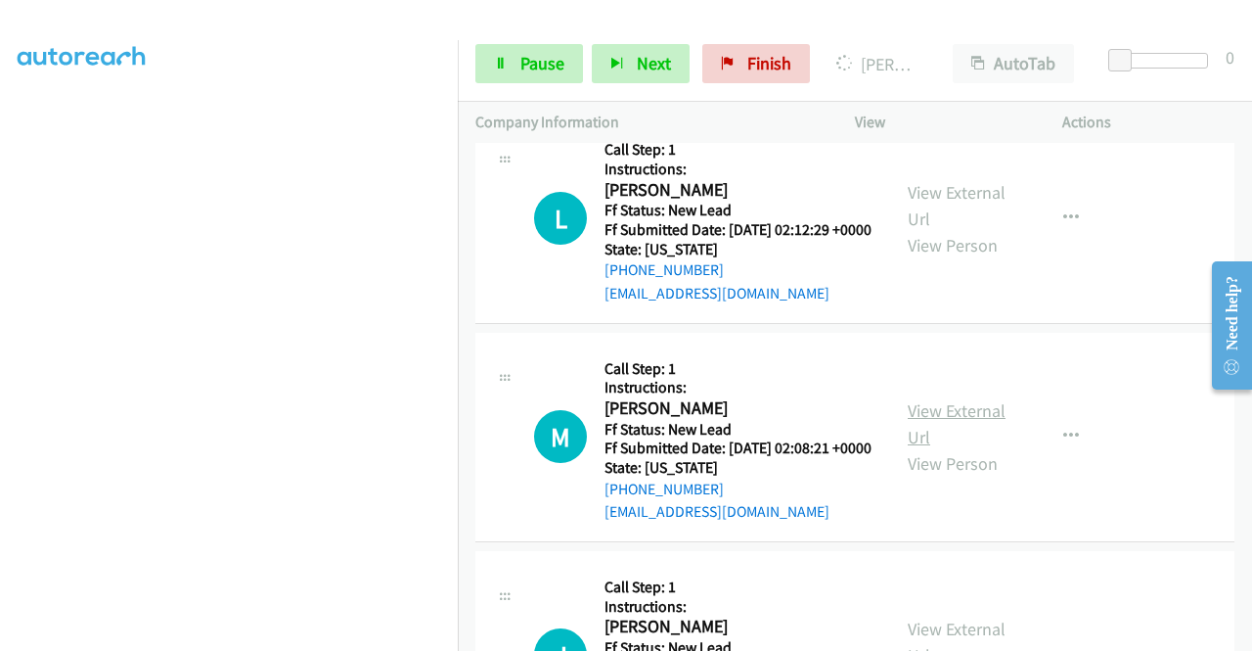
click at [943, 448] on link "View External Url" at bounding box center [957, 423] width 98 height 49
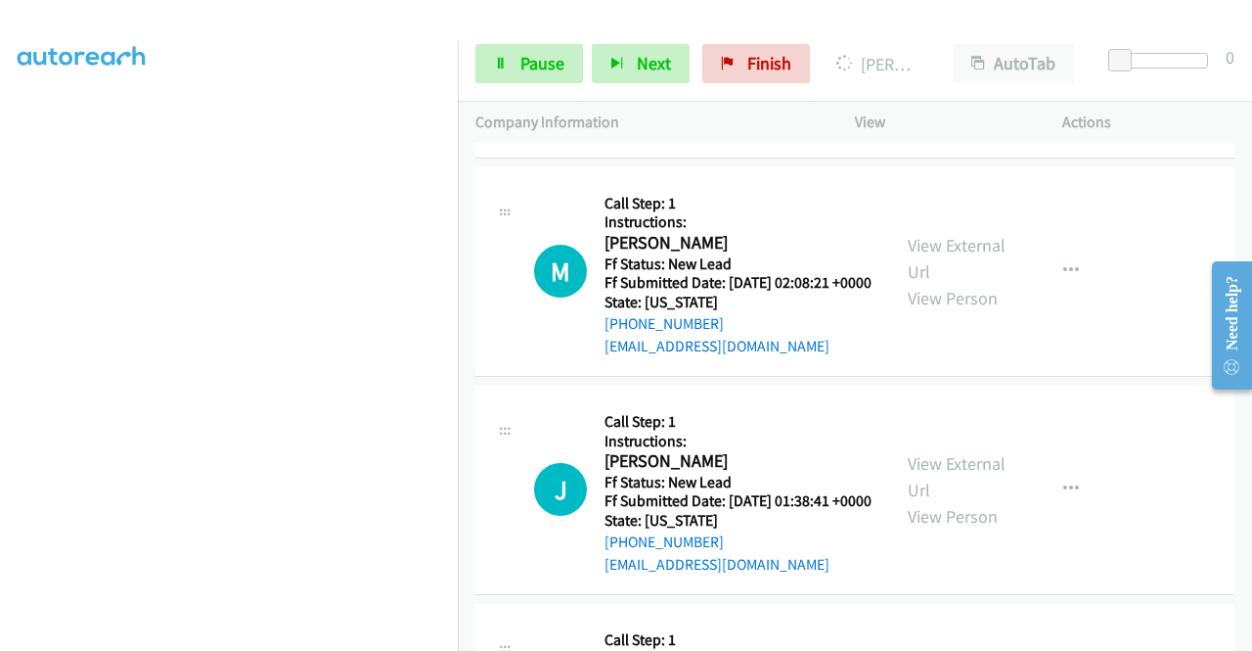
scroll to position [1781, 0]
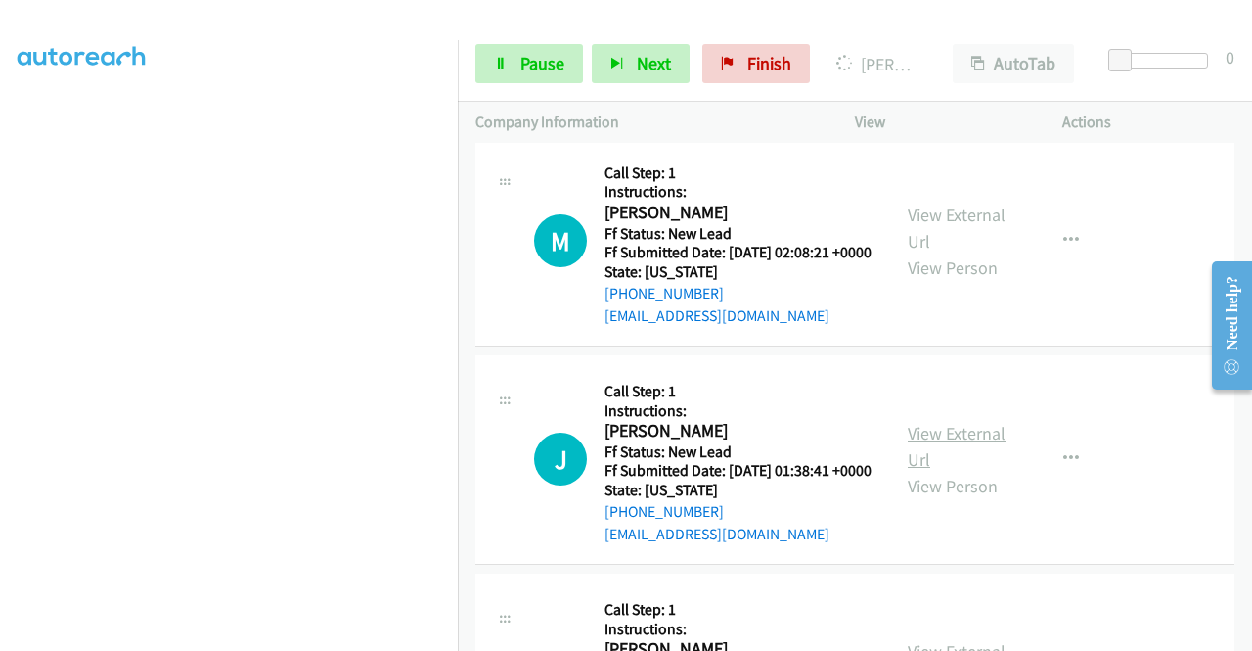
click at [971, 471] on link "View External Url" at bounding box center [957, 446] width 98 height 49
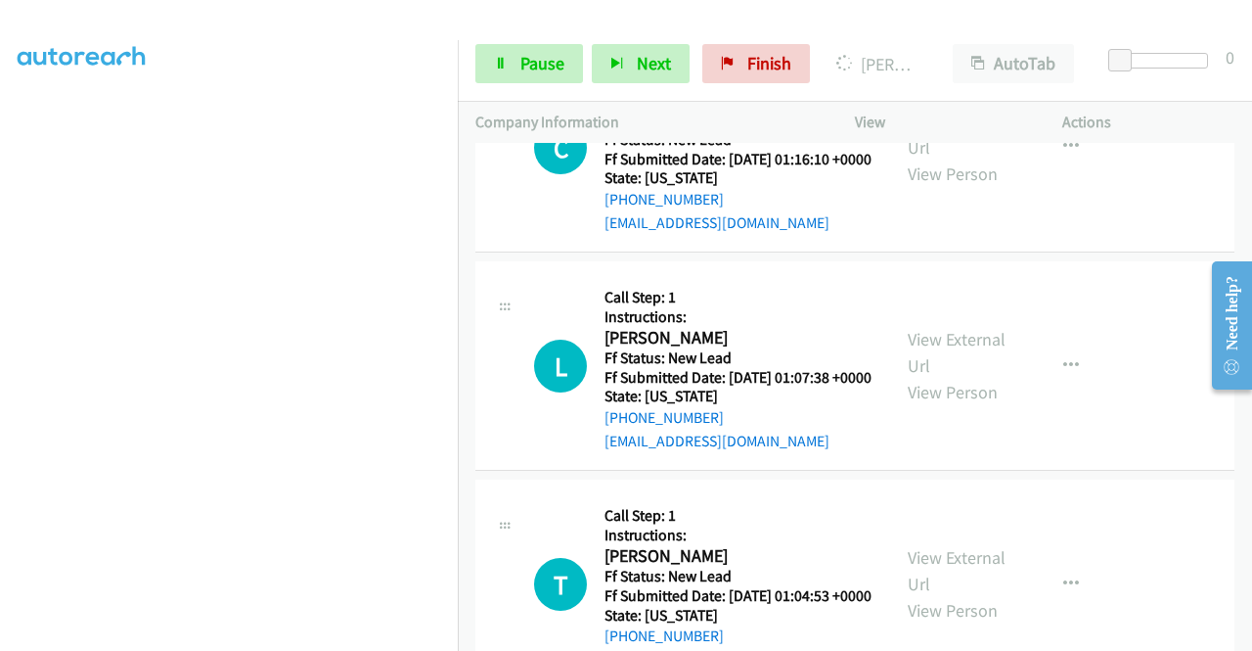
scroll to position [2270, 0]
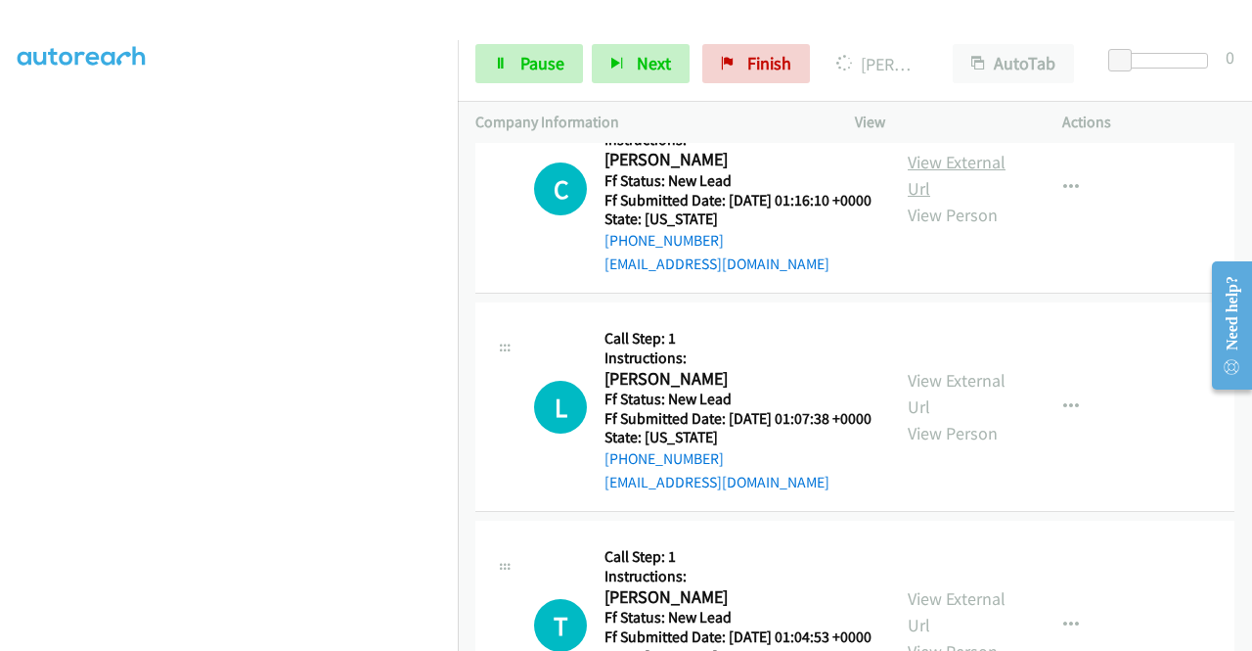
click at [947, 200] on link "View External Url" at bounding box center [957, 175] width 98 height 49
click at [954, 418] on link "View External Url" at bounding box center [957, 393] width 98 height 49
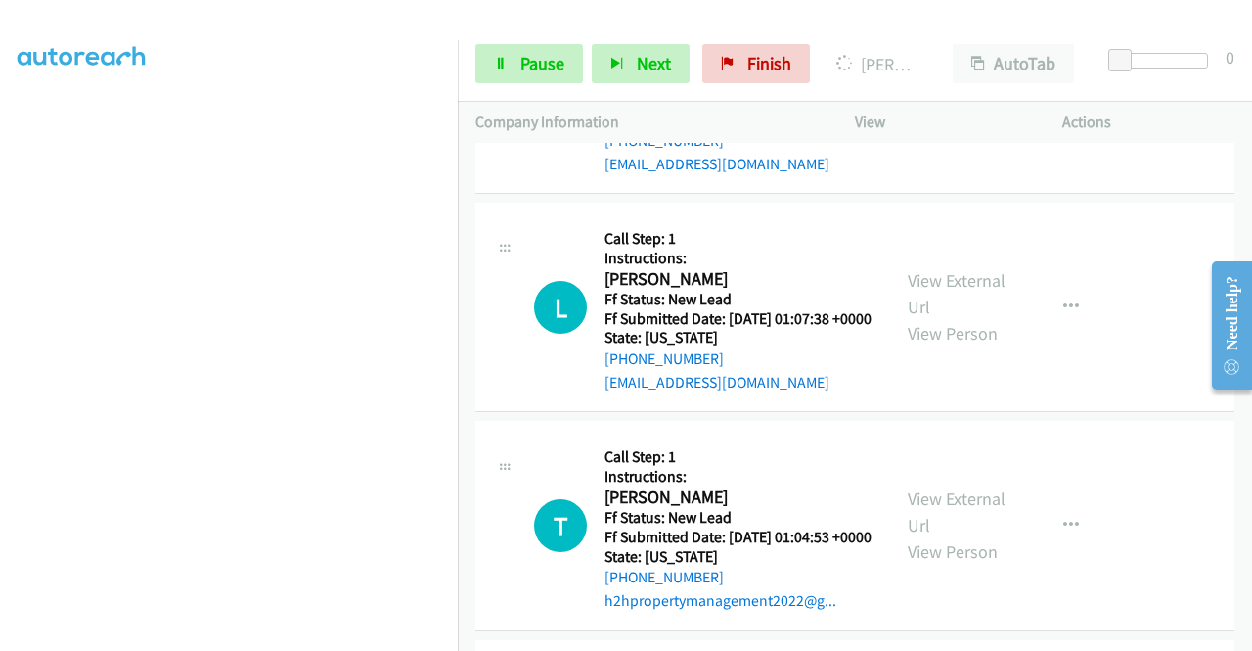
scroll to position [2466, 0]
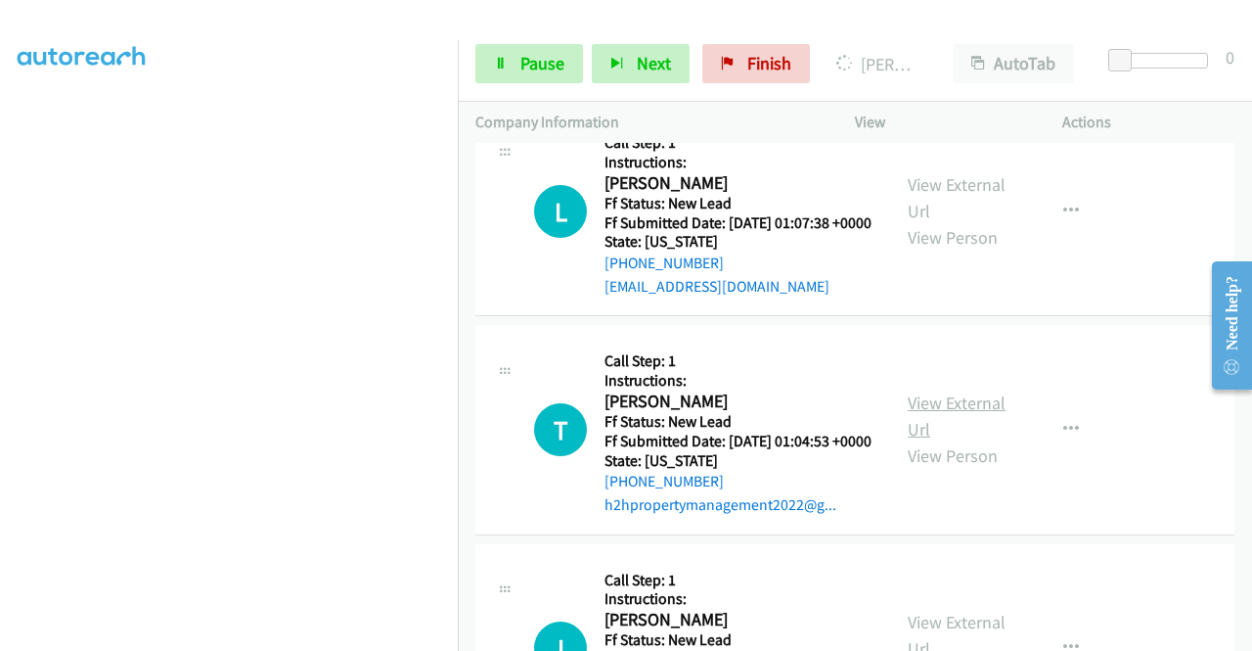
click at [983, 440] on link "View External Url" at bounding box center [957, 415] width 98 height 49
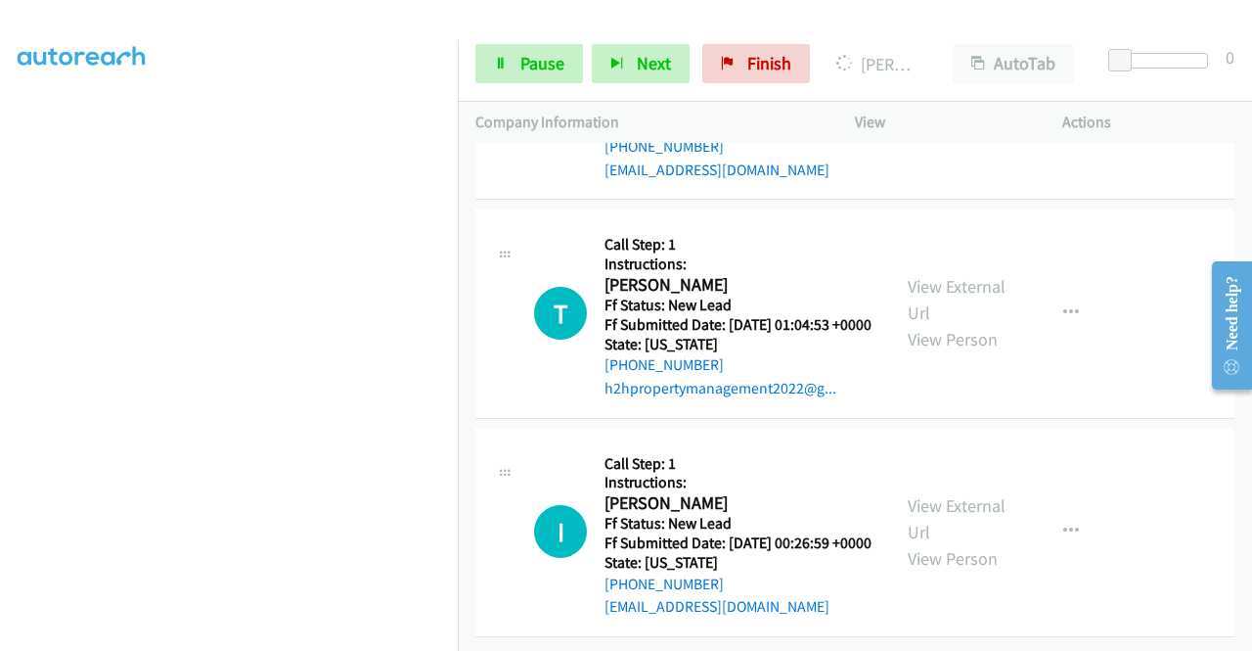
scroll to position [2838, 0]
click at [933, 494] on link "View External Url" at bounding box center [957, 518] width 98 height 49
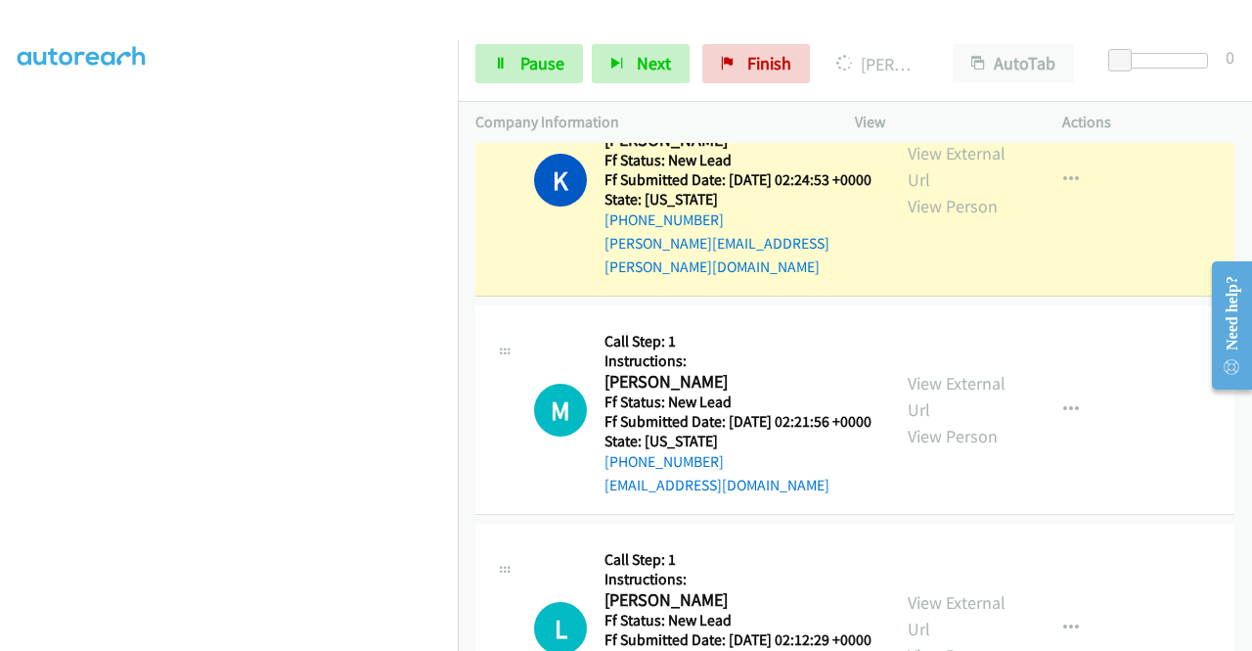
scroll to position [446, 0]
click at [549, 68] on span "Pause" at bounding box center [542, 63] width 44 height 23
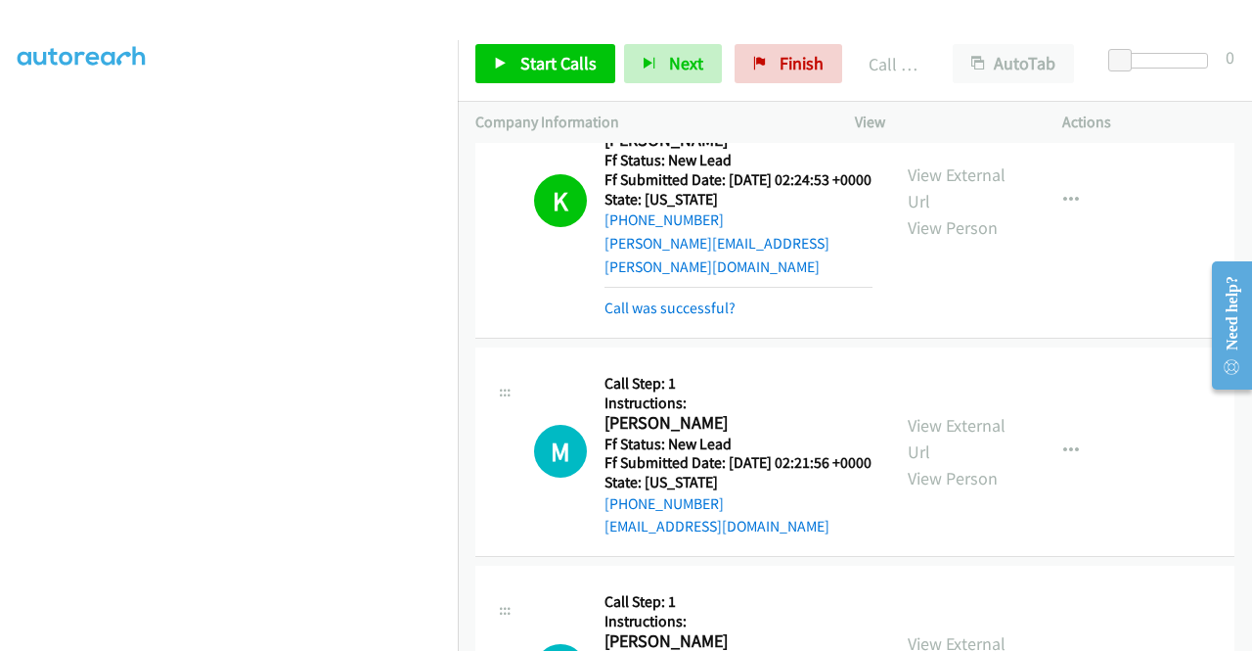
drag, startPoint x: 1159, startPoint y: 96, endPoint x: 1153, endPoint y: 104, distance: 10.4
click at [1159, 96] on div "Start Calls Pause Next Finish Call Completed AutoTab AutoTab 0" at bounding box center [855, 63] width 794 height 75
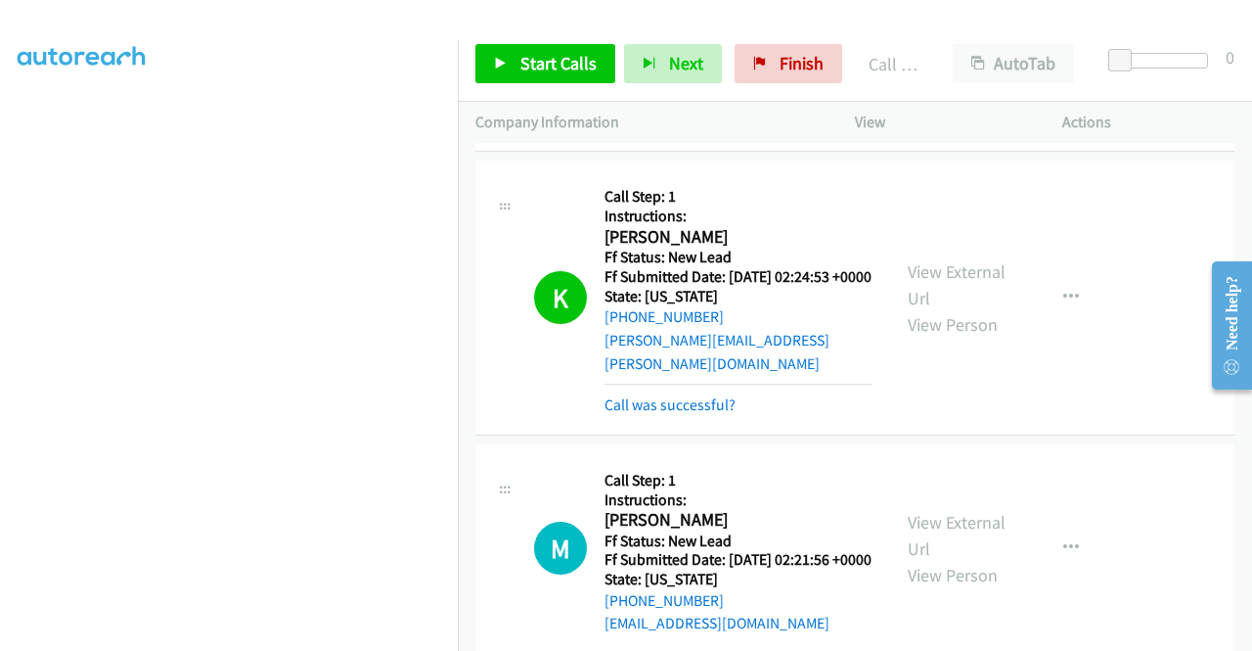
click at [709, 414] on link "Call was successful?" at bounding box center [670, 404] width 131 height 19
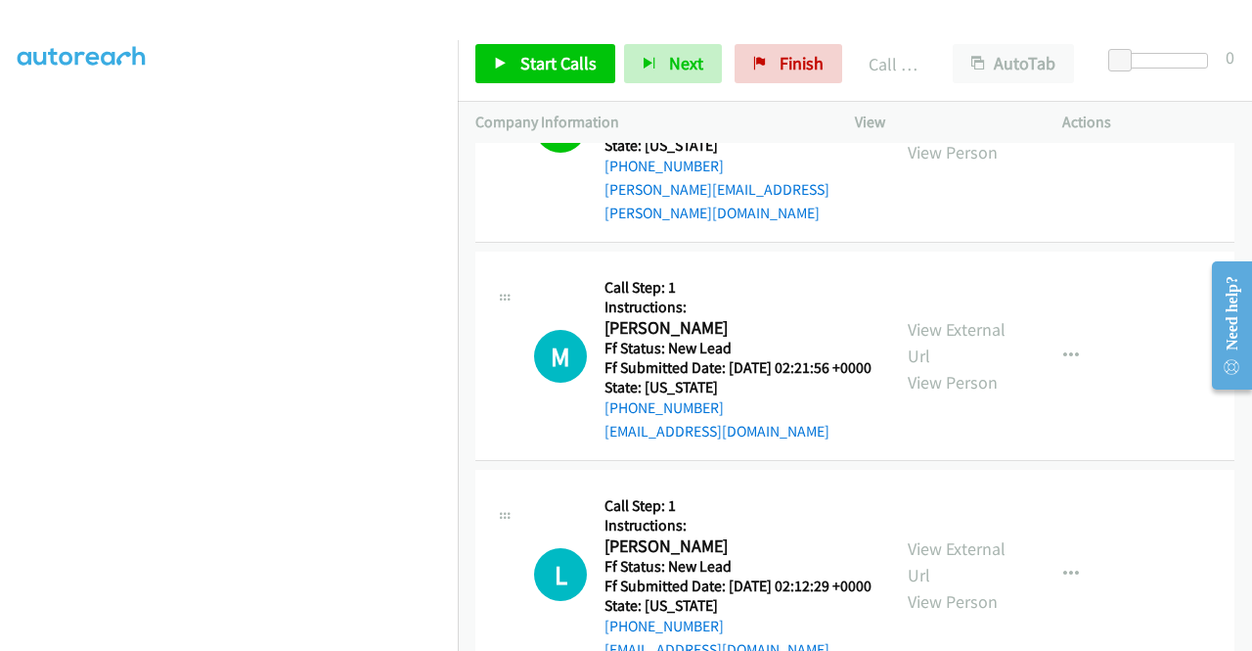
scroll to position [1273, 0]
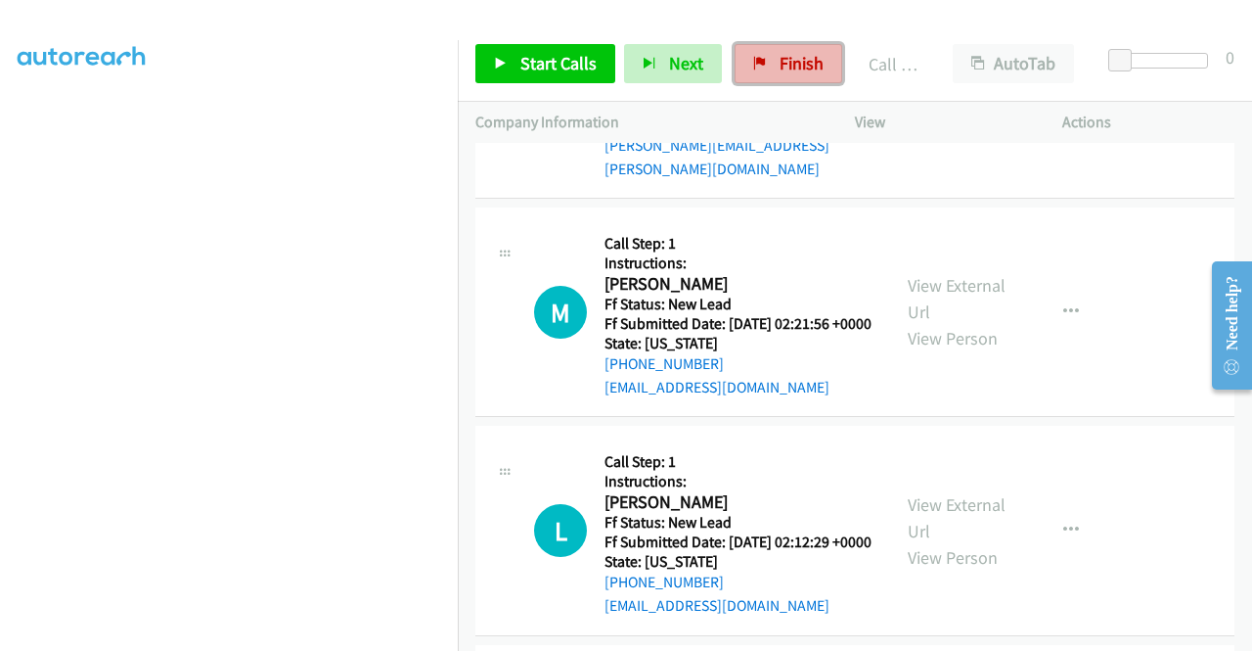
click at [770, 59] on link "Finish" at bounding box center [789, 63] width 108 height 39
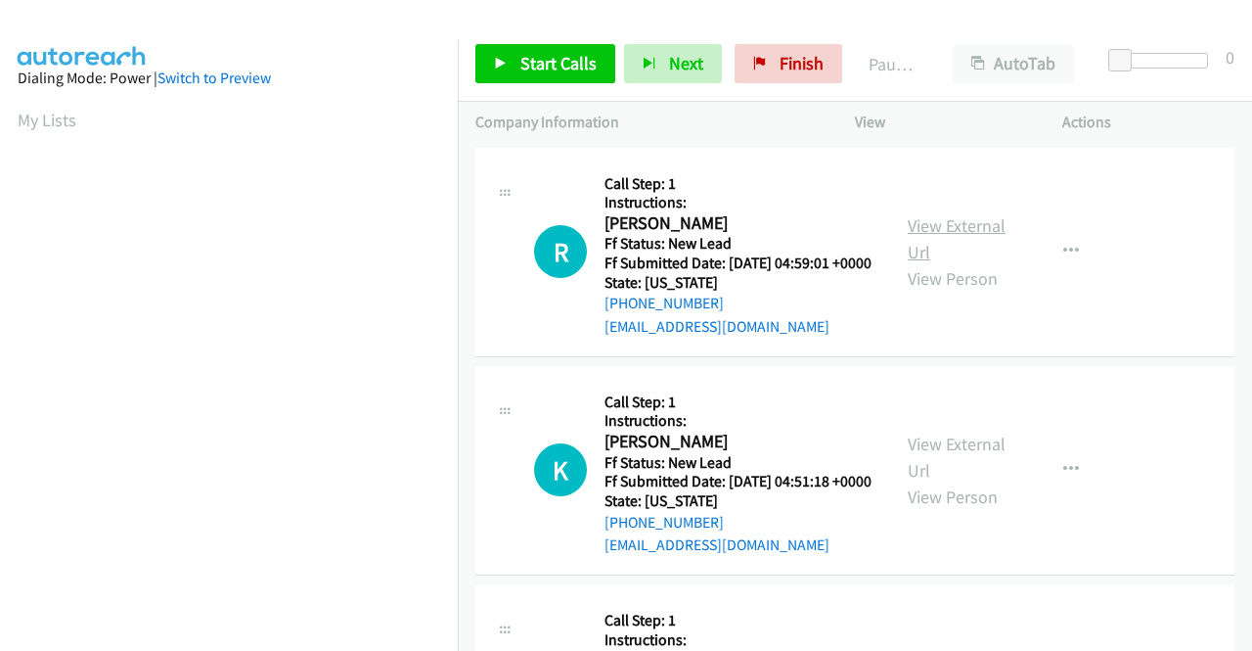
click at [952, 236] on link "View External Url" at bounding box center [957, 238] width 98 height 49
click at [976, 464] on link "View External Url" at bounding box center [957, 456] width 98 height 49
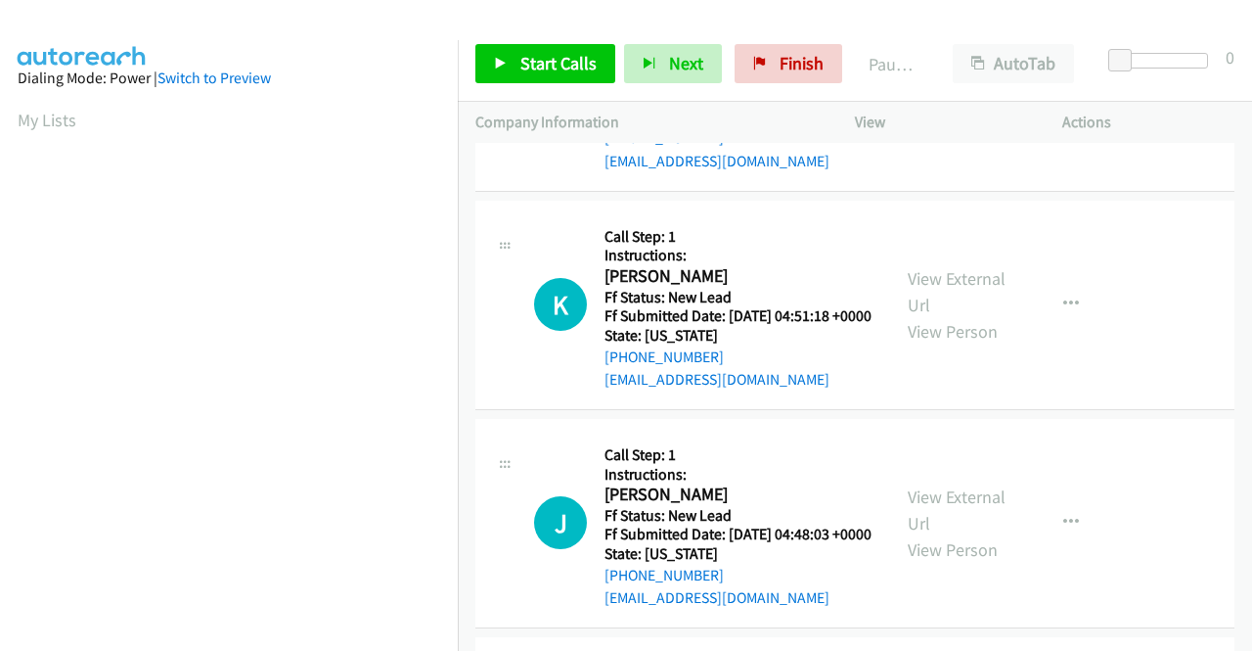
scroll to position [196, 0]
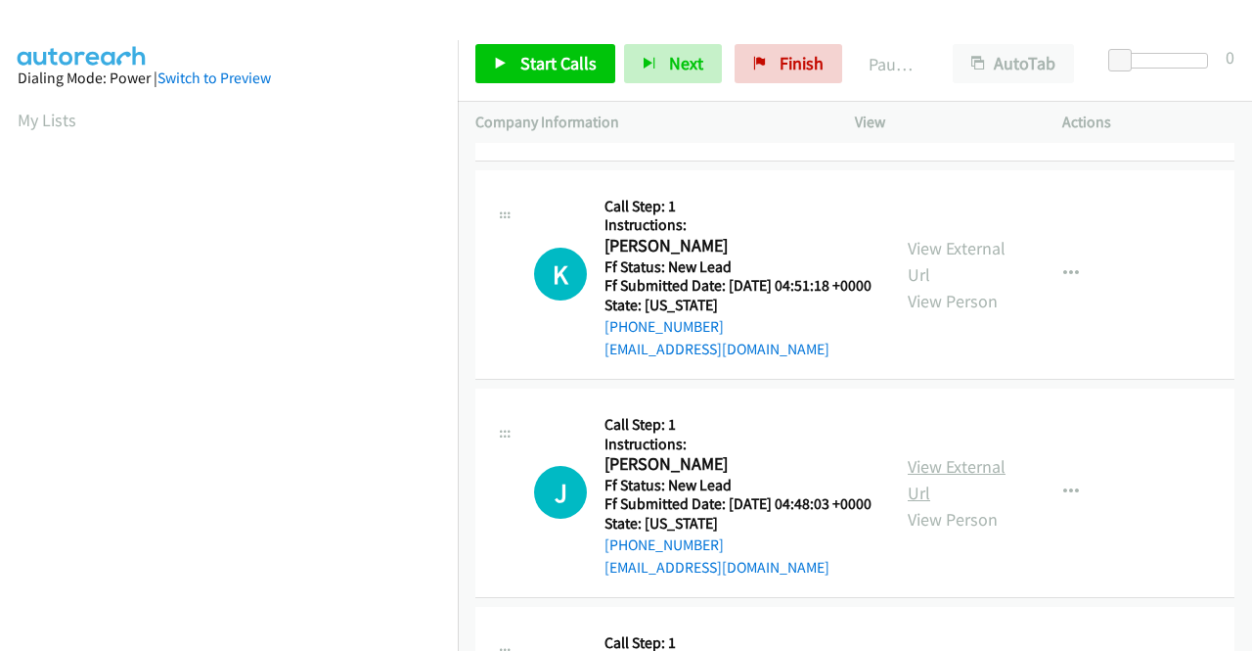
click at [978, 504] on link "View External Url" at bounding box center [957, 479] width 98 height 49
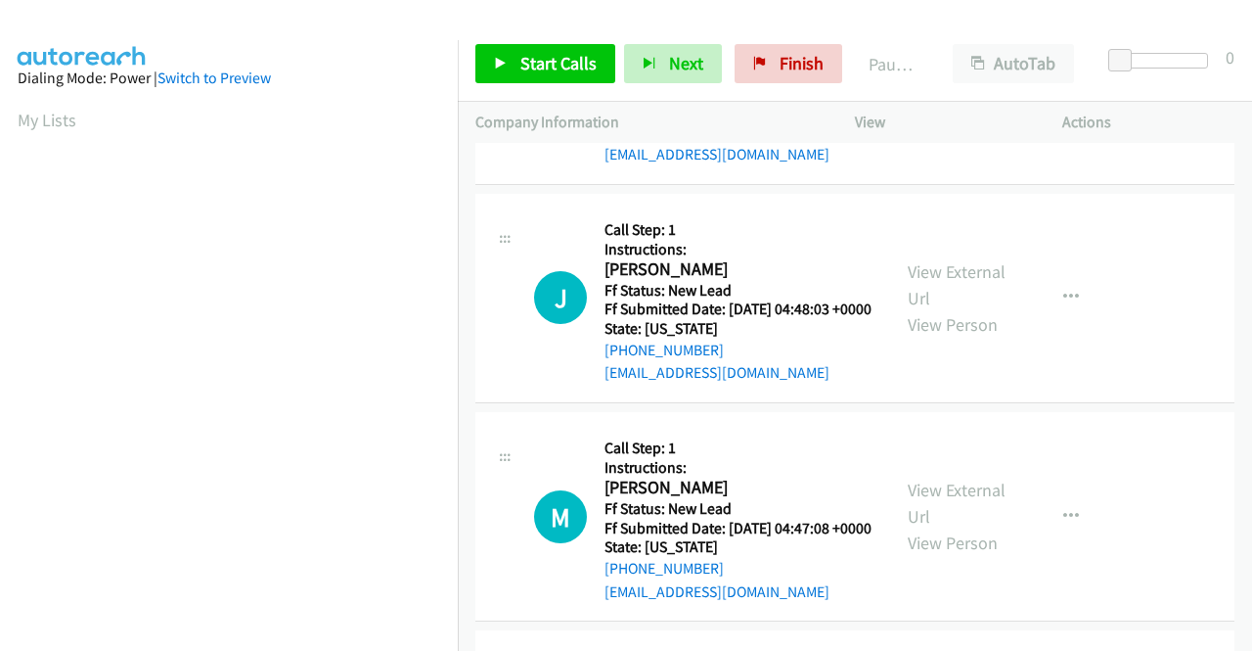
scroll to position [391, 0]
click at [986, 526] on link "View External Url" at bounding box center [957, 501] width 98 height 49
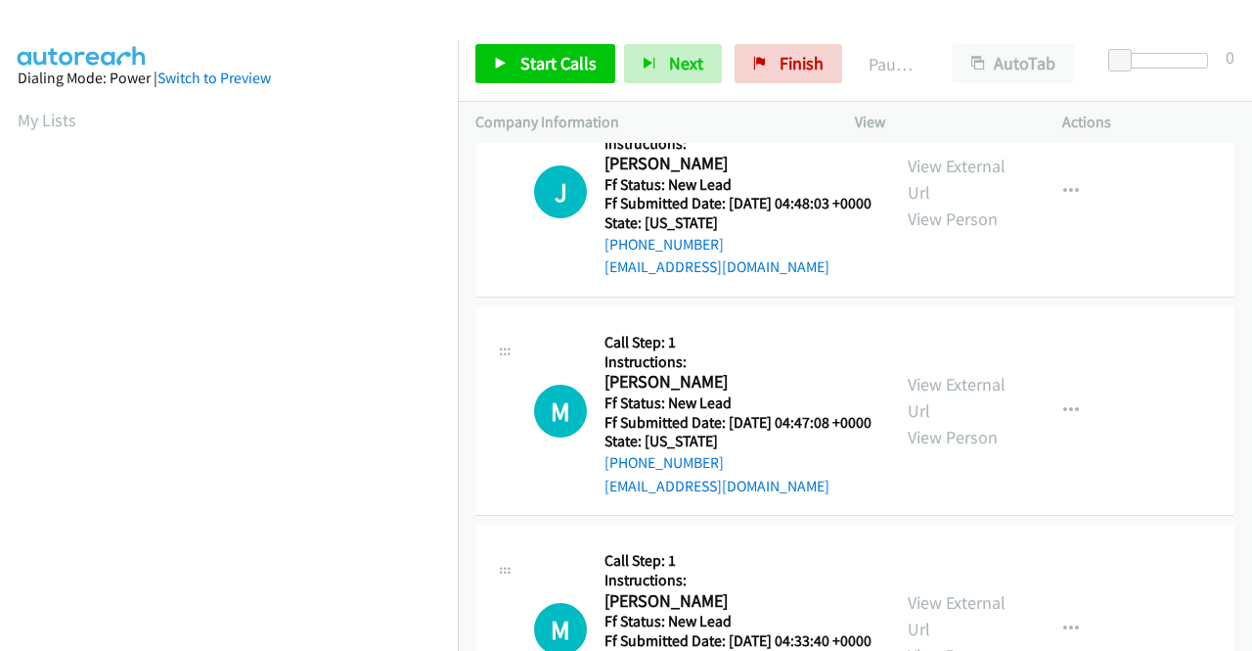
scroll to position [685, 0]
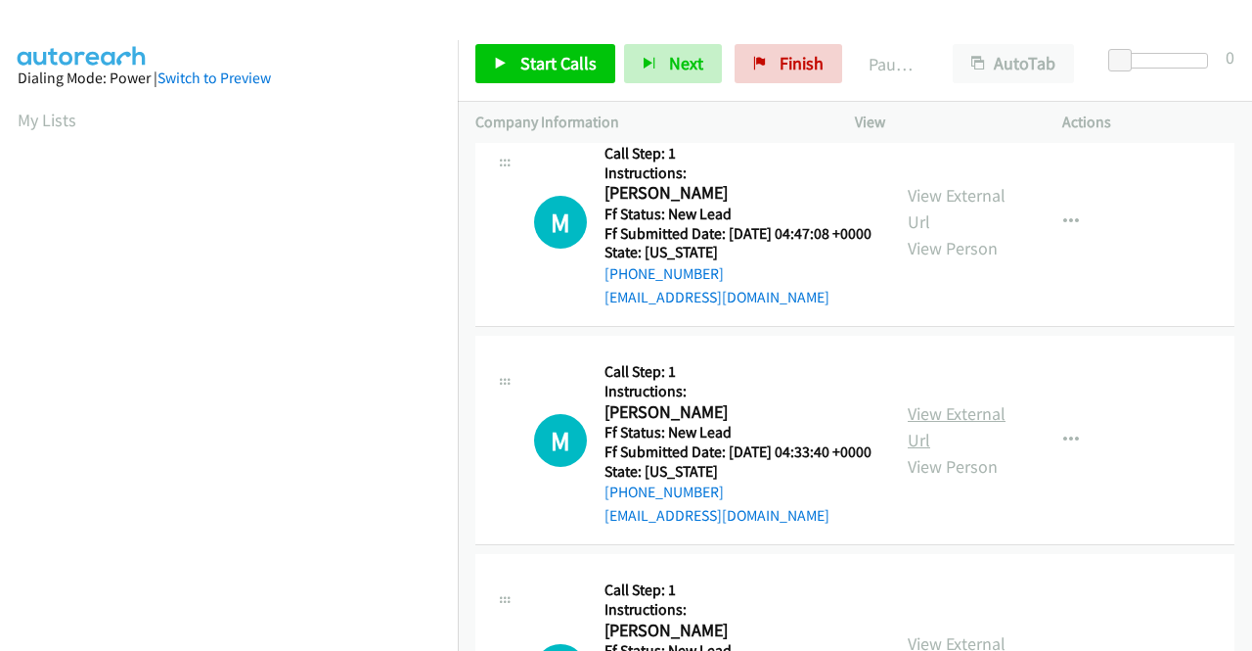
click at [968, 451] on link "View External Url" at bounding box center [957, 426] width 98 height 49
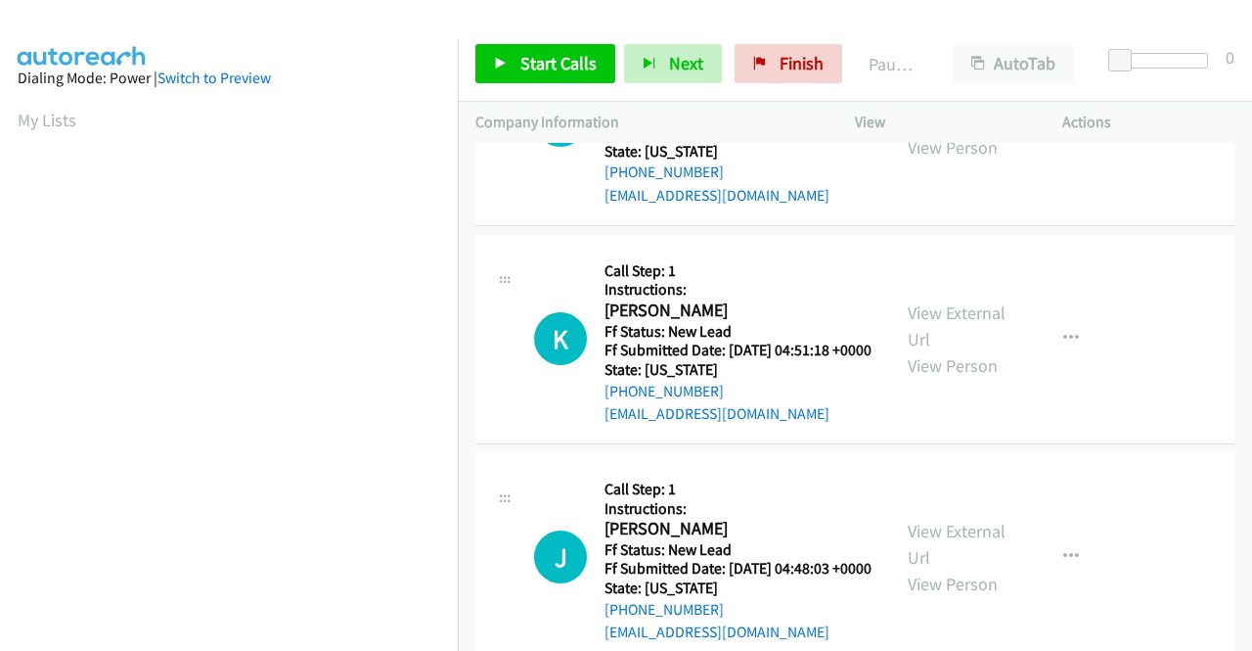
scroll to position [0, 0]
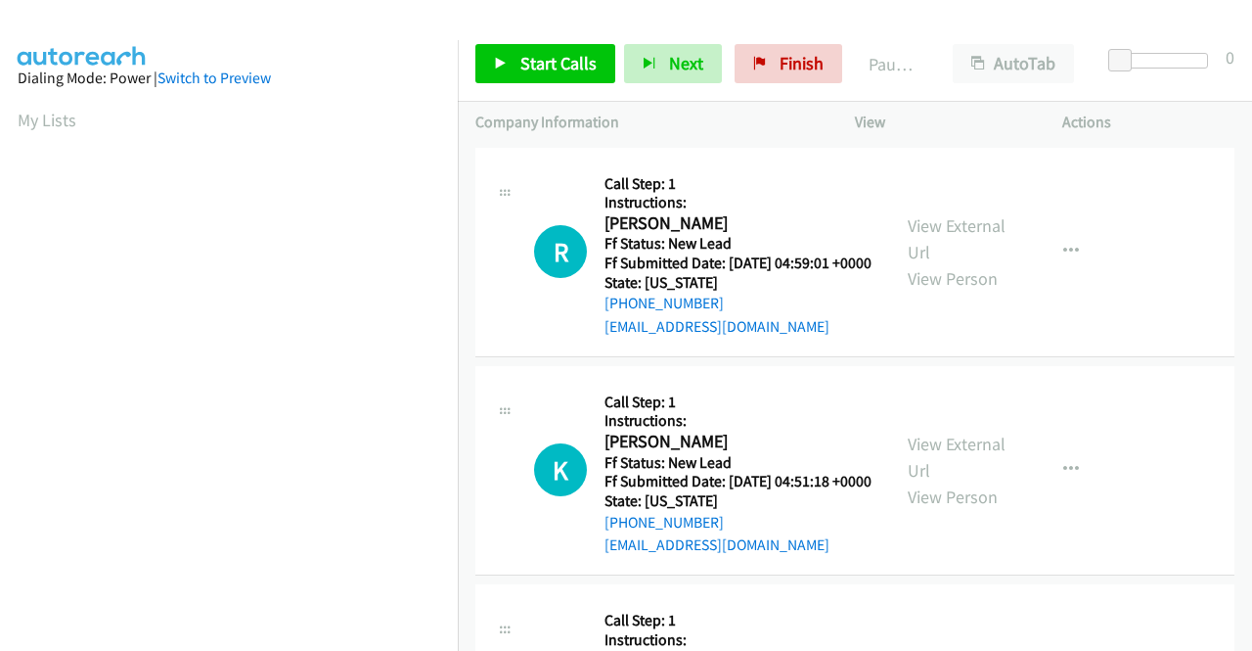
click at [1202, 111] on p "Actions" at bounding box center [1149, 122] width 172 height 23
click at [529, 65] on span "Start Calls" at bounding box center [558, 63] width 76 height 23
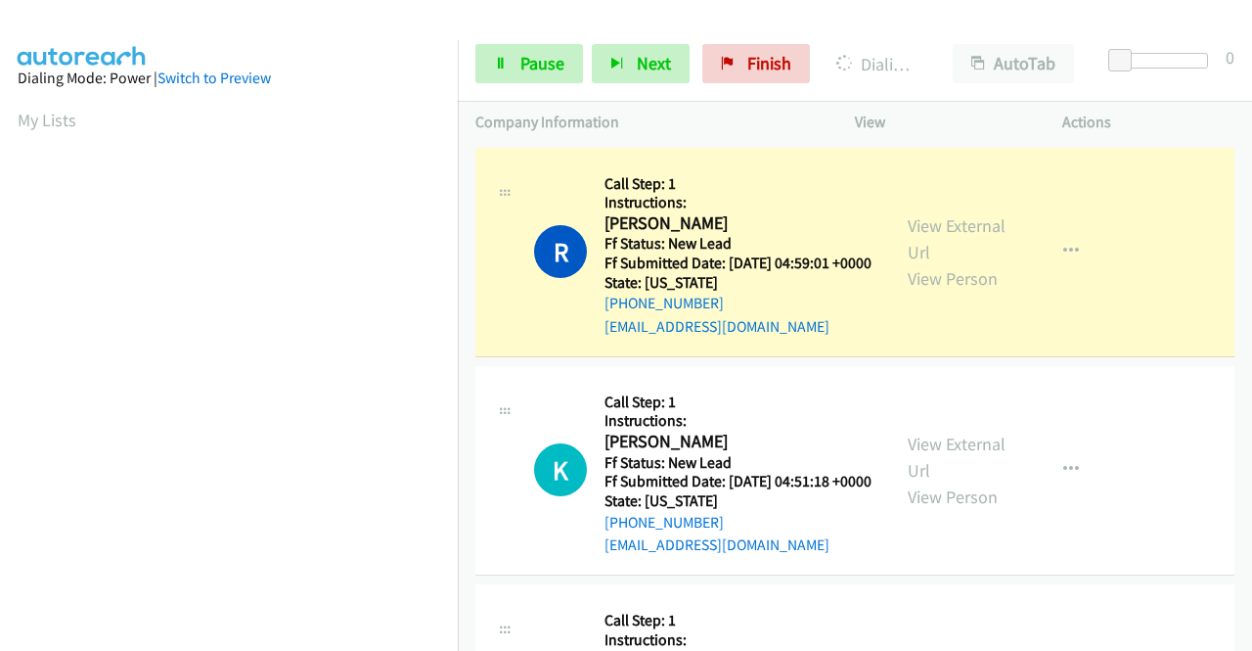
scroll to position [446, 0]
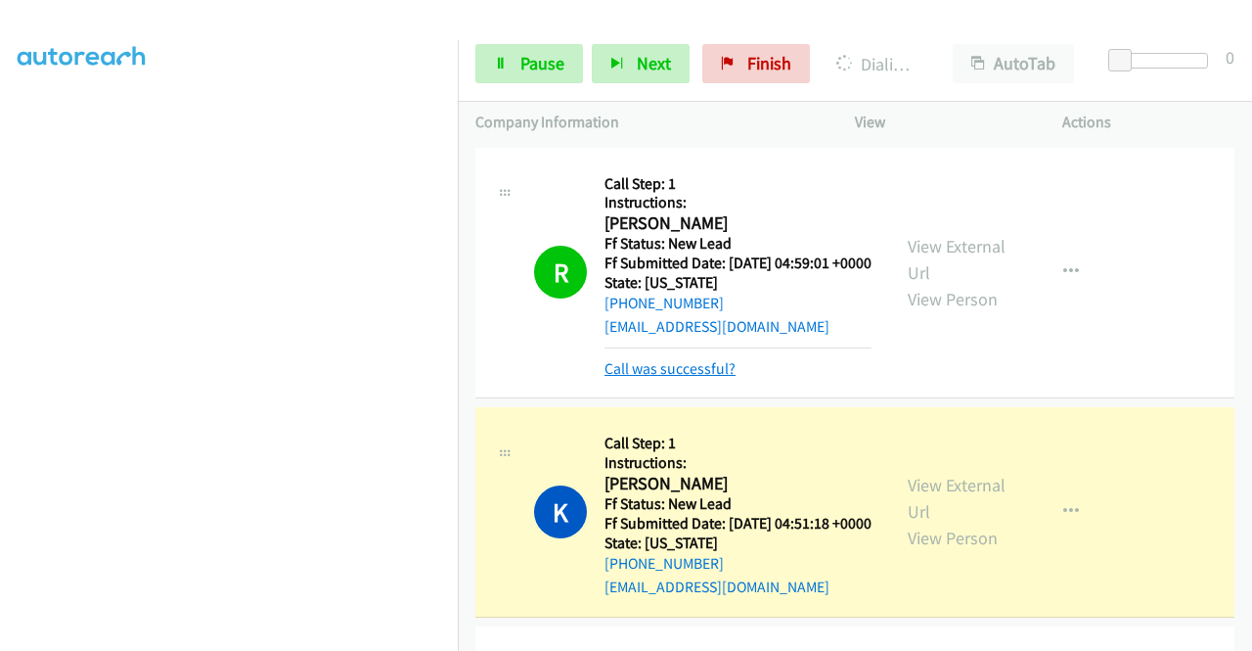
click at [636, 378] on link "Call was successful?" at bounding box center [670, 368] width 131 height 19
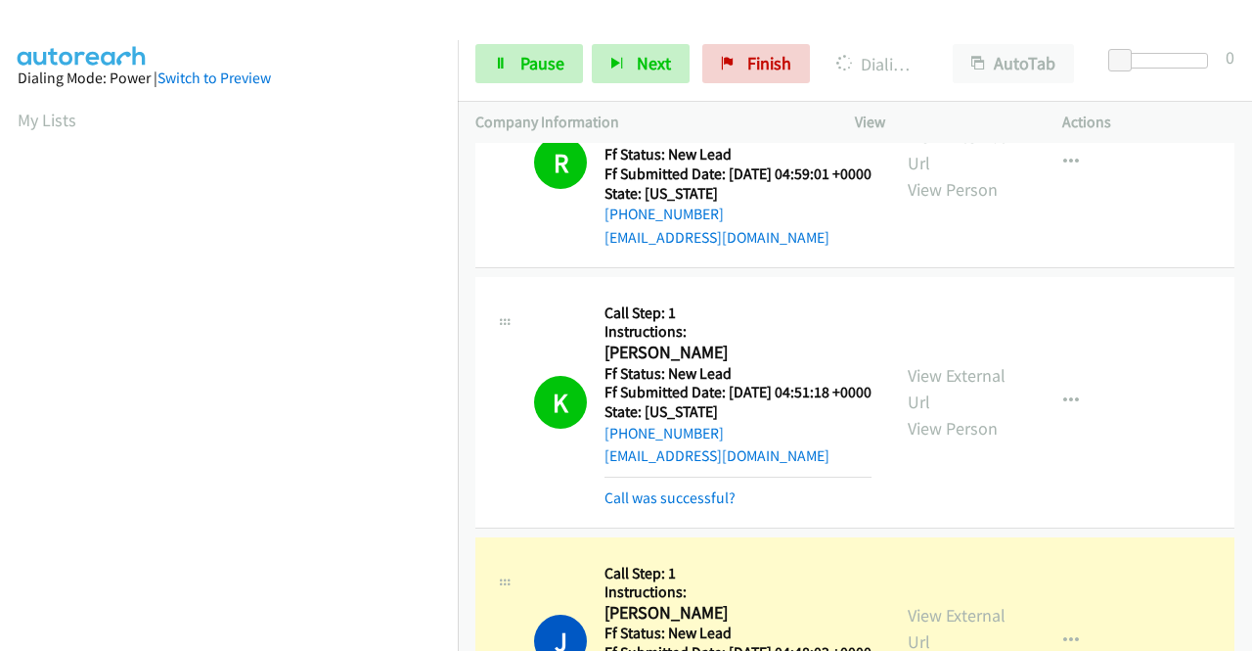
scroll to position [294, 0]
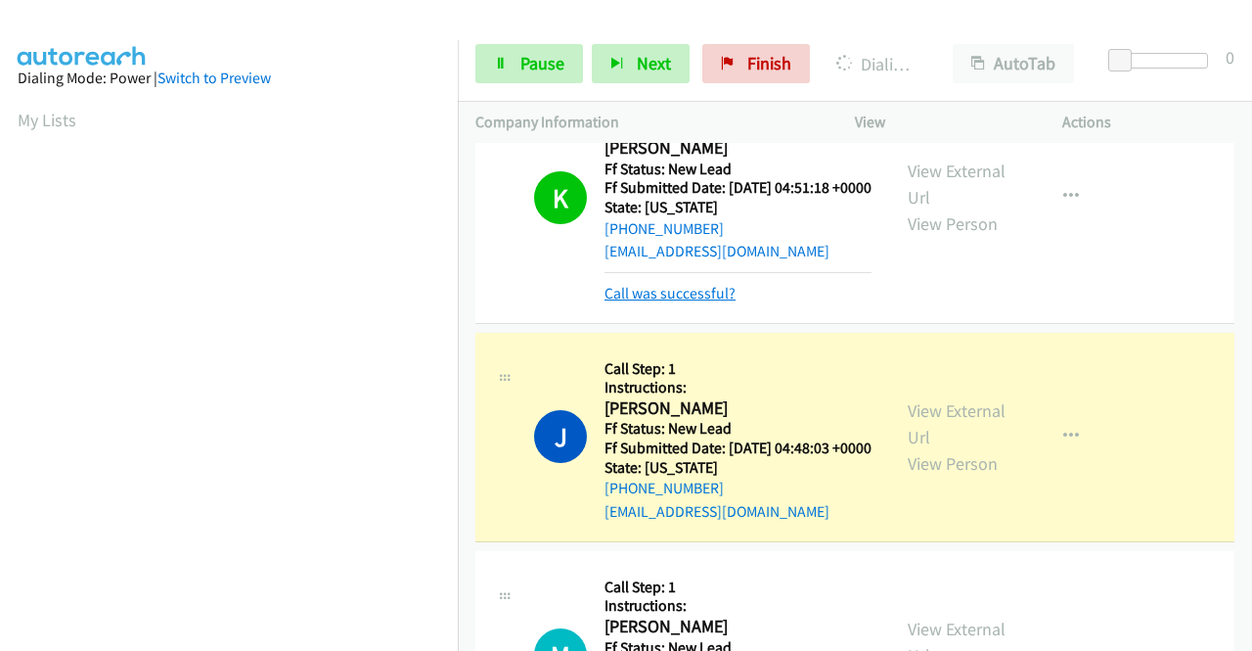
click at [696, 302] on link "Call was successful?" at bounding box center [670, 293] width 131 height 19
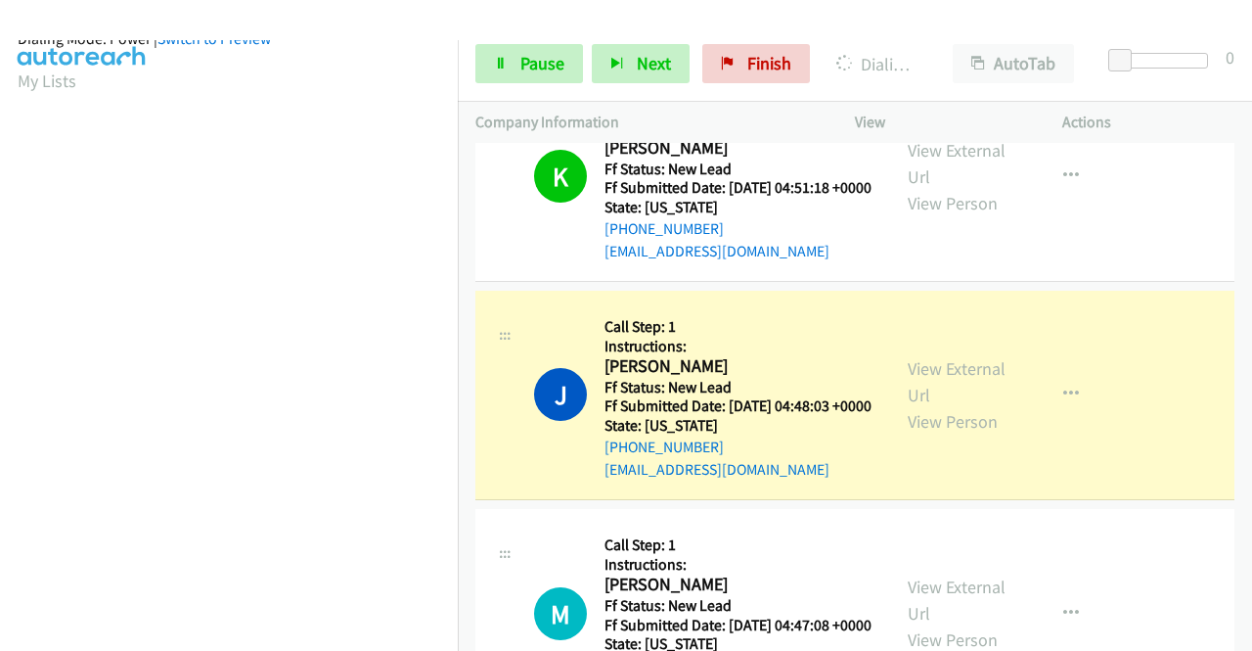
scroll to position [446, 0]
click at [517, 64] on link "Pause" at bounding box center [529, 63] width 108 height 39
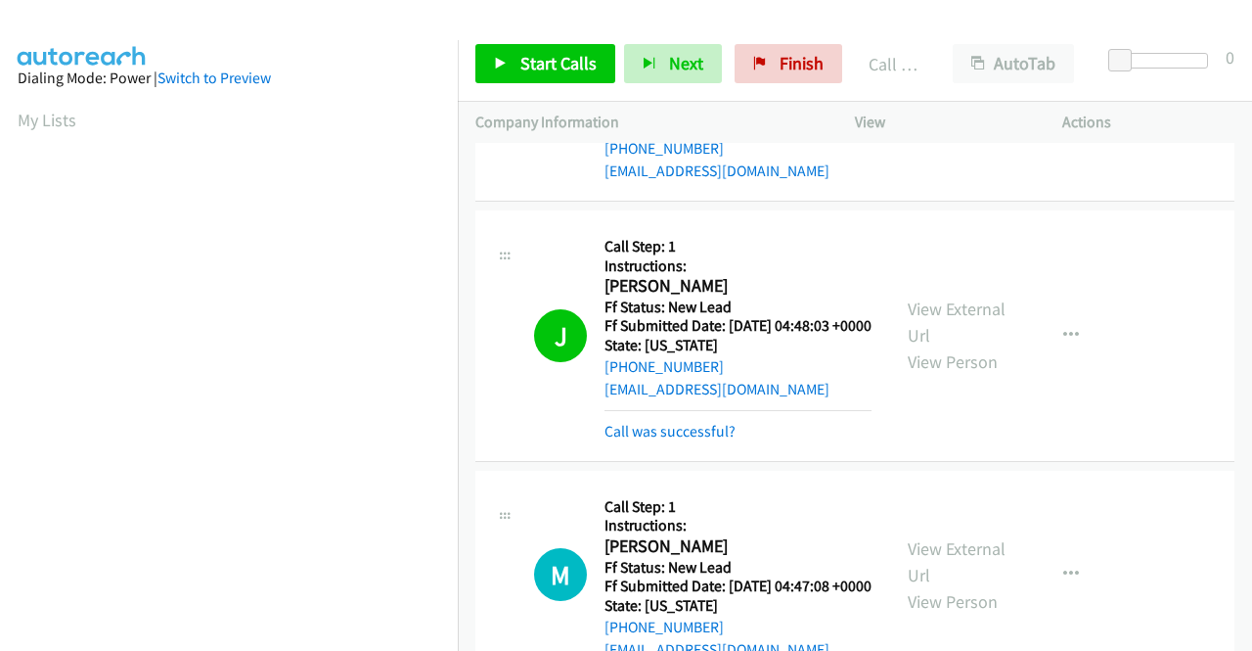
scroll to position [391, 0]
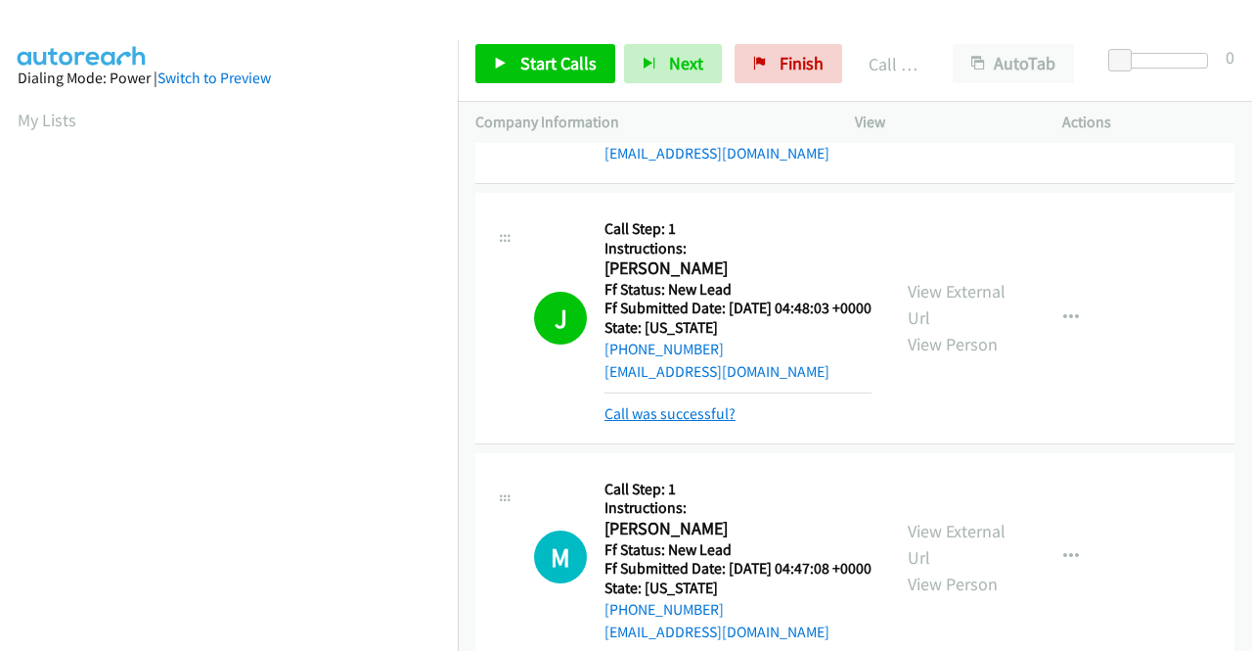
click at [723, 423] on link "Call was successful?" at bounding box center [670, 413] width 131 height 19
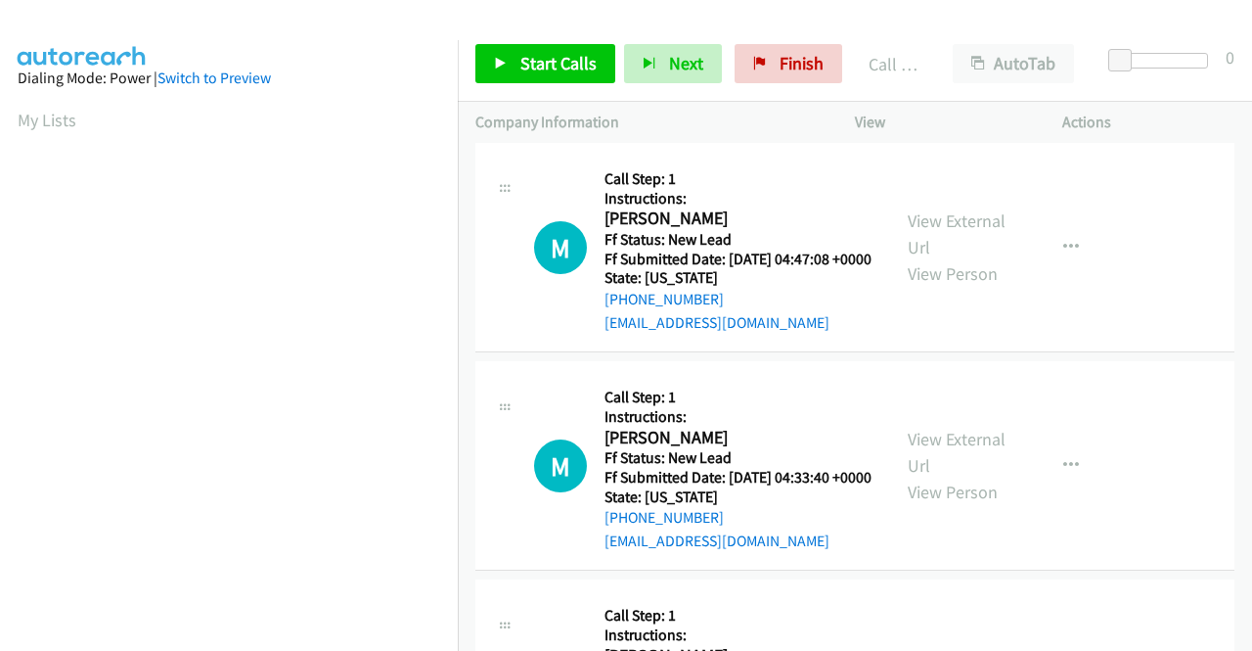
scroll to position [685, 0]
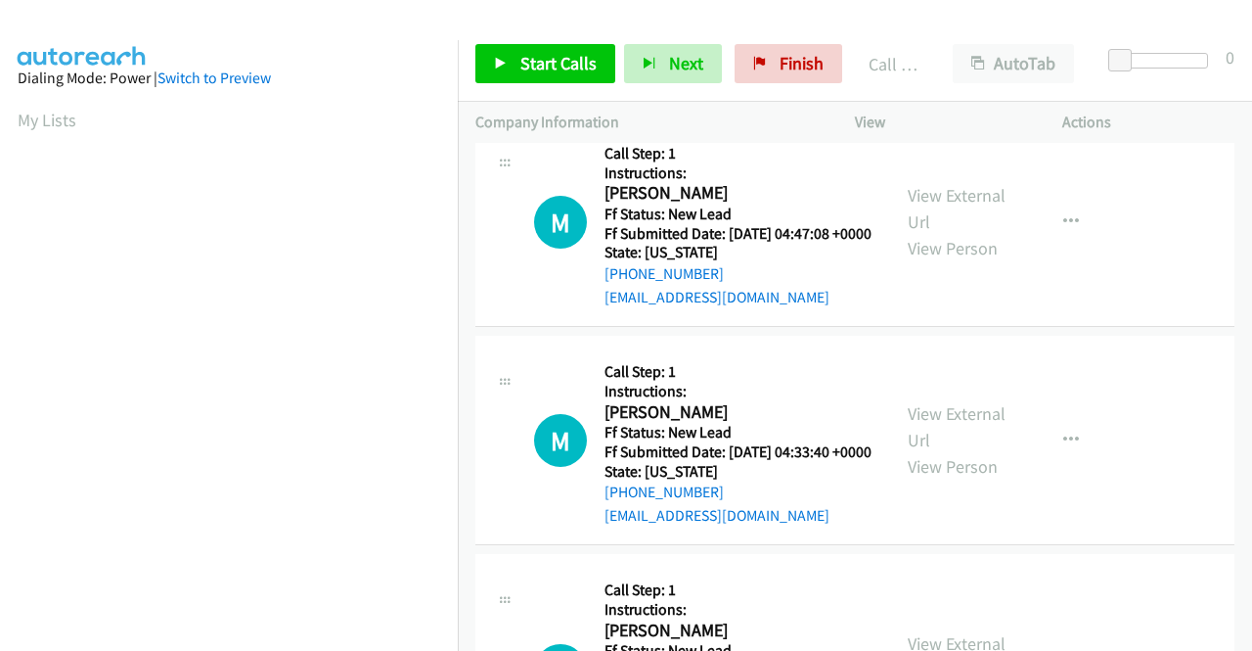
drag, startPoint x: 1062, startPoint y: 482, endPoint x: 965, endPoint y: 449, distance: 102.4
click at [1062, 481] on div "View External Url View Person View External Url Email Schedule/Manage Callback …" at bounding box center [1002, 439] width 225 height 173
